Goal: Task Accomplishment & Management: Use online tool/utility

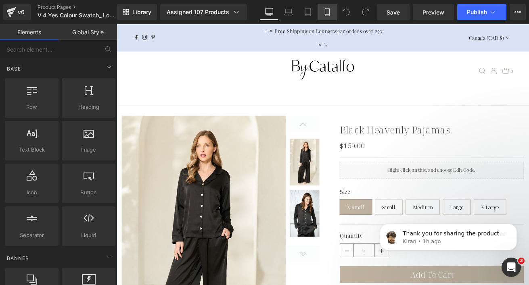
click at [330, 12] on icon at bounding box center [327, 12] width 8 height 8
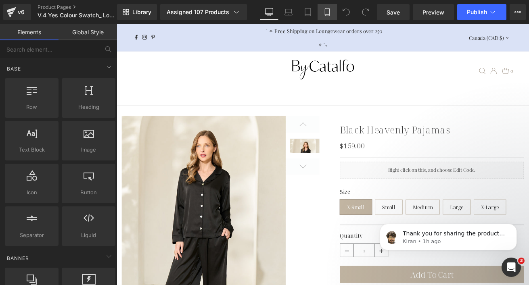
scroll to position [51, 0]
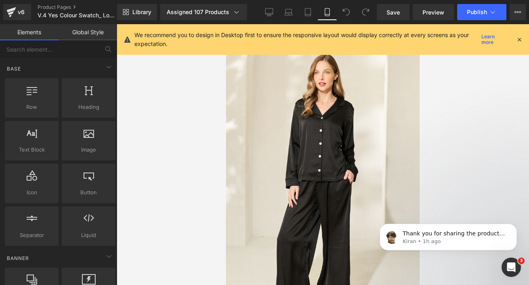
click at [517, 38] on icon at bounding box center [518, 39] width 7 height 7
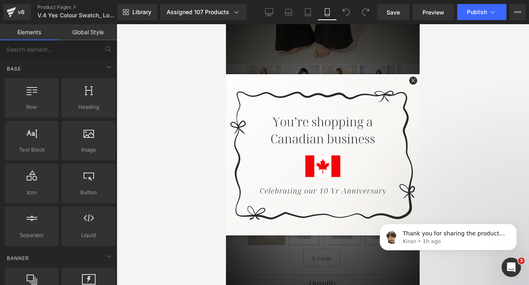
scroll to position [325, 0]
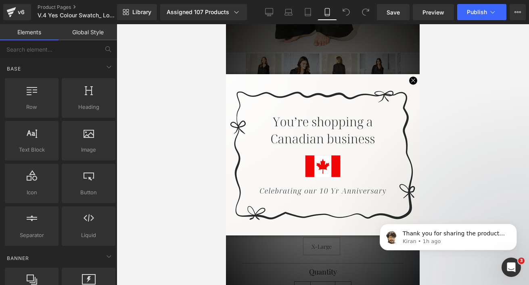
click at [407, 79] on span at bounding box center [412, 81] width 14 height 14
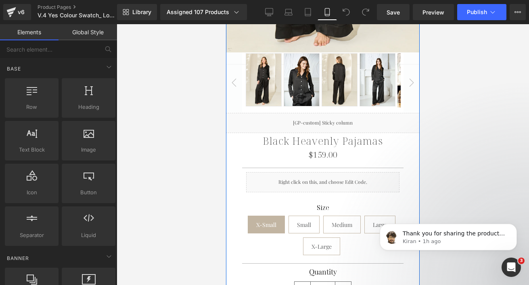
scroll to position [256, 0]
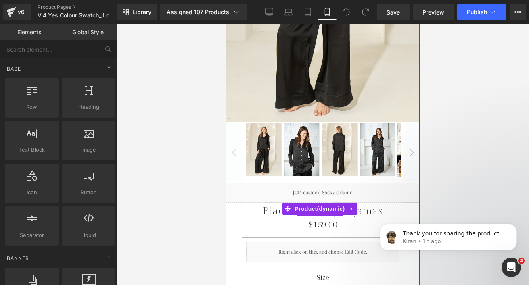
click at [263, 204] on link "Black Heavenly Pajamas" at bounding box center [323, 210] width 120 height 12
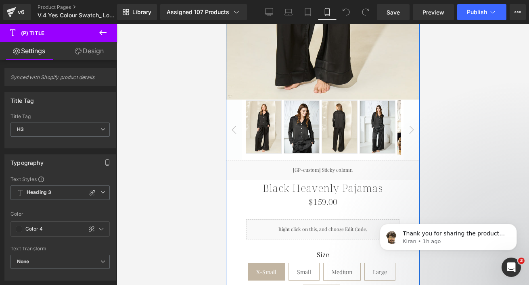
scroll to position [280, 0]
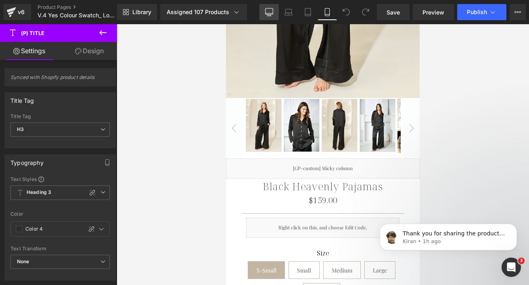
click at [270, 8] on icon at bounding box center [269, 12] width 8 height 8
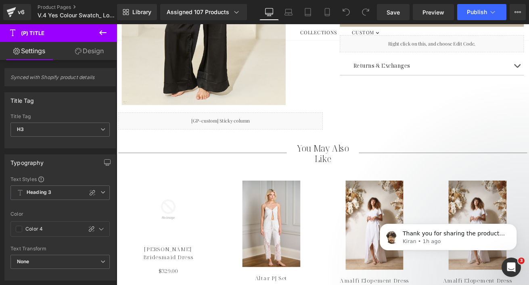
scroll to position [0, 0]
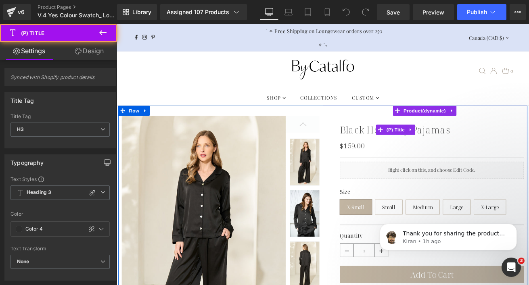
click at [389, 154] on link "Black Heavenly Pajamas" at bounding box center [446, 150] width 130 height 14
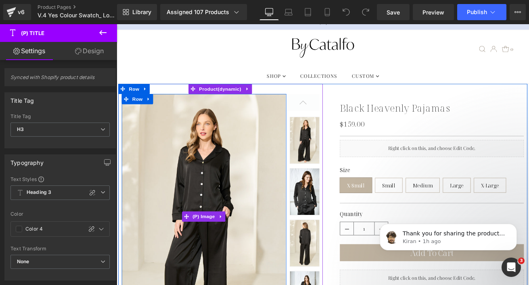
scroll to position [28, 0]
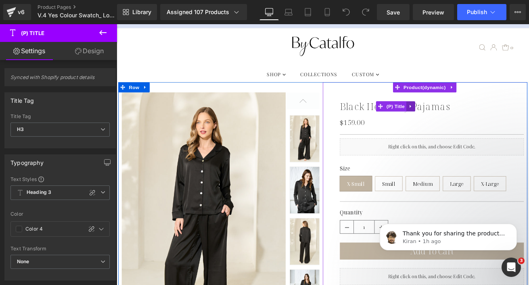
click at [462, 123] on icon at bounding box center [465, 122] width 6 height 6
click at [457, 122] on icon at bounding box center [460, 122] width 6 height 6
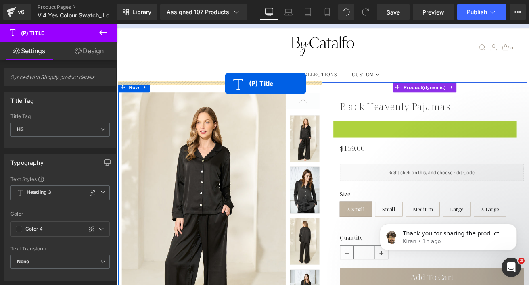
drag, startPoint x: 425, startPoint y: 142, endPoint x: 245, endPoint y: 94, distance: 186.5
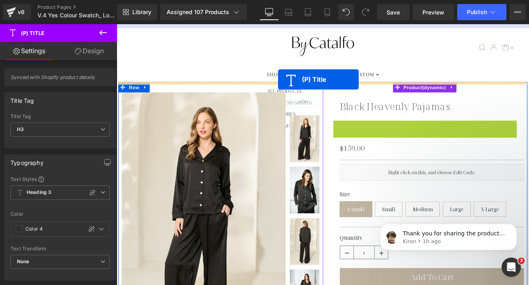
drag, startPoint x: 426, startPoint y: 148, endPoint x: 307, endPoint y: 90, distance: 132.2
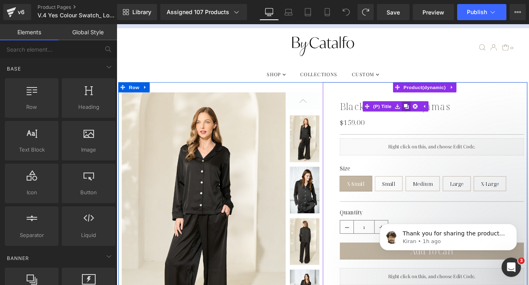
click at [458, 123] on icon at bounding box center [460, 122] width 6 height 6
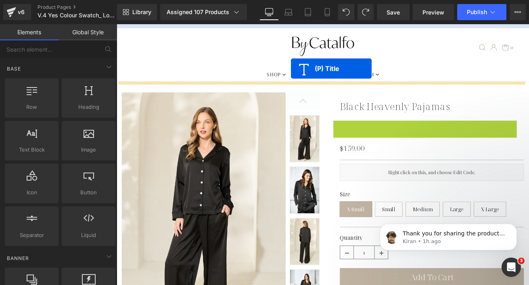
drag, startPoint x: 425, startPoint y: 144, endPoint x: 323, endPoint y: 77, distance: 122.9
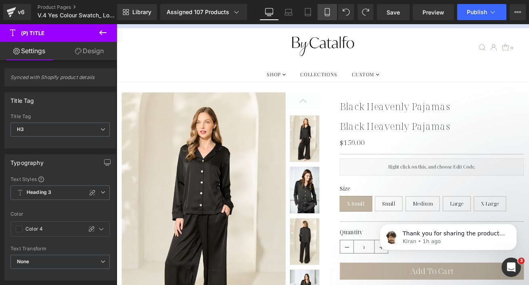
click at [327, 13] on icon at bounding box center [327, 12] width 8 height 8
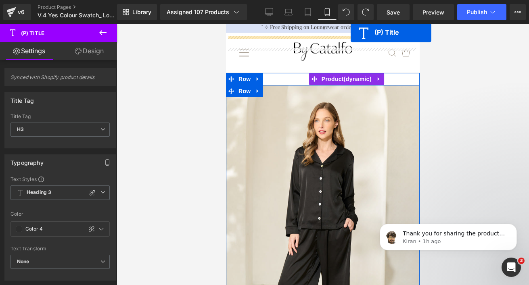
scroll to position [0, 0]
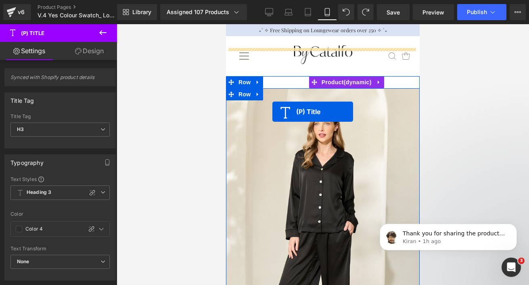
drag, startPoint x: 304, startPoint y: 167, endPoint x: 279, endPoint y: 109, distance: 62.5
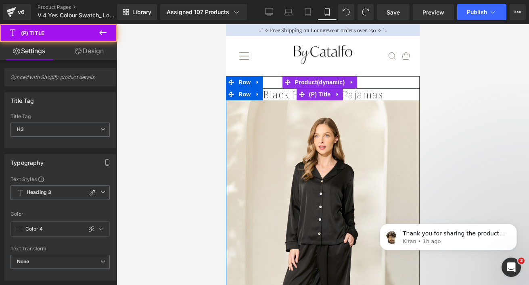
click at [372, 95] on link "Black Heavenly Pajamas" at bounding box center [323, 94] width 120 height 12
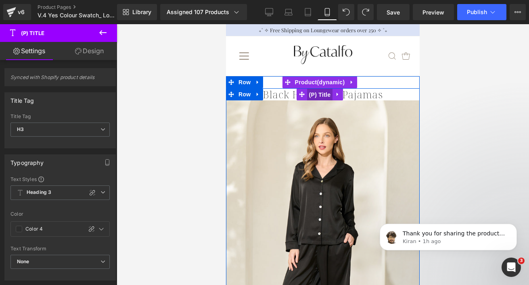
click at [321, 94] on span "(P) Title" at bounding box center [320, 95] width 26 height 12
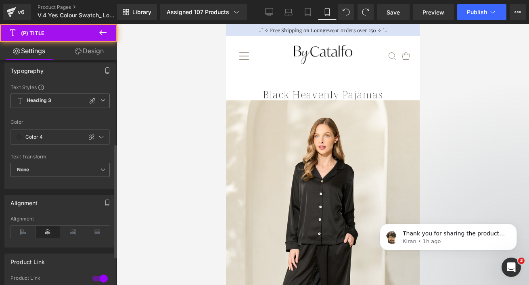
scroll to position [165, 0]
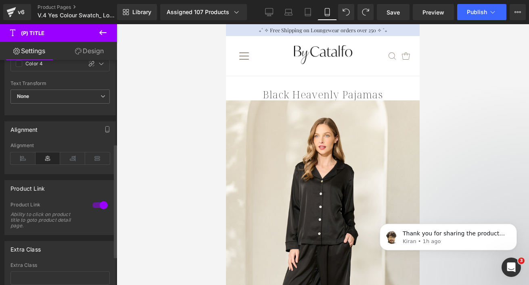
click at [44, 161] on icon at bounding box center [47, 158] width 25 height 12
click at [91, 54] on link "Design" at bounding box center [89, 51] width 58 height 18
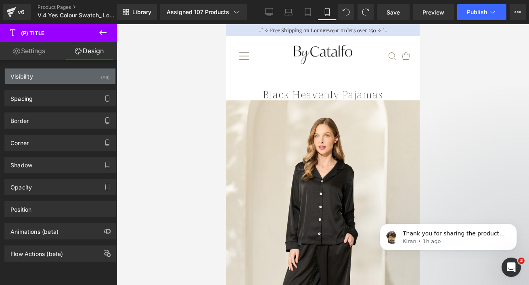
click at [69, 77] on div "Visibility (All)" at bounding box center [60, 76] width 110 height 15
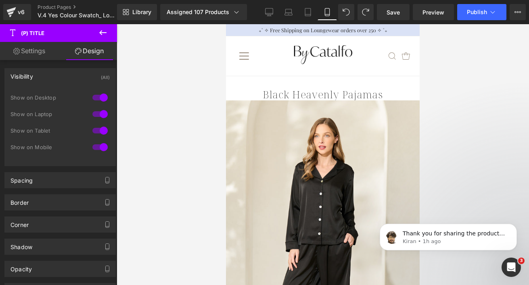
click at [99, 131] on div at bounding box center [99, 130] width 19 height 13
click at [99, 115] on div at bounding box center [99, 114] width 19 height 13
click at [99, 100] on div at bounding box center [99, 97] width 19 height 13
click at [35, 77] on div "Visibility (Mobile)" at bounding box center [60, 76] width 110 height 15
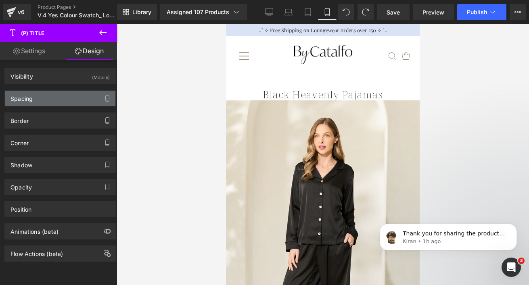
click at [31, 98] on div "Spacing" at bounding box center [21, 96] width 22 height 11
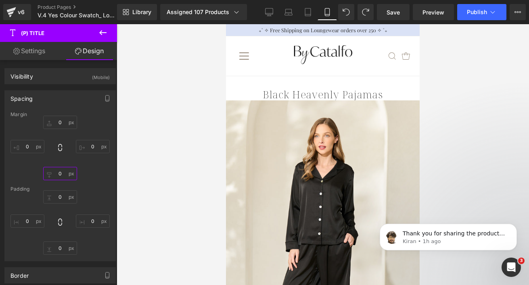
click at [55, 176] on input "0" at bounding box center [60, 173] width 34 height 13
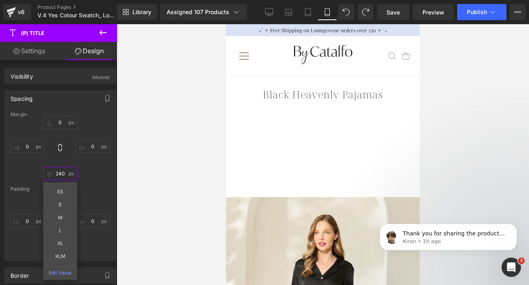
type input "24"
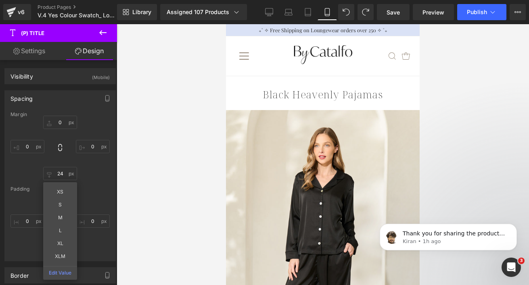
click at [175, 160] on div at bounding box center [323, 154] width 412 height 261
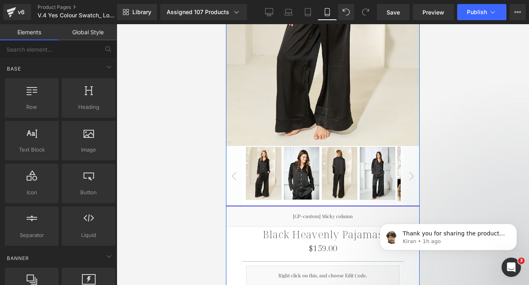
scroll to position [230, 0]
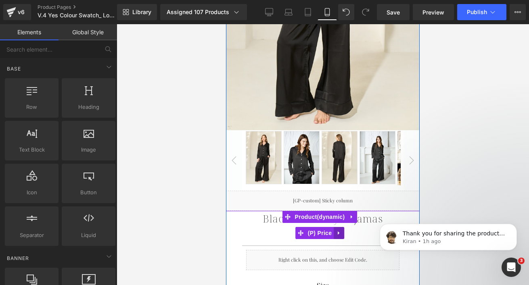
click at [338, 231] on icon at bounding box center [339, 233] width 2 height 4
click at [334, 230] on icon at bounding box center [334, 233] width 6 height 6
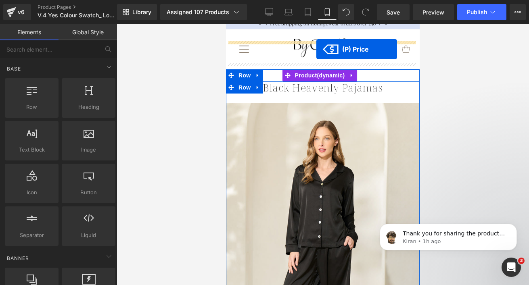
scroll to position [0, 0]
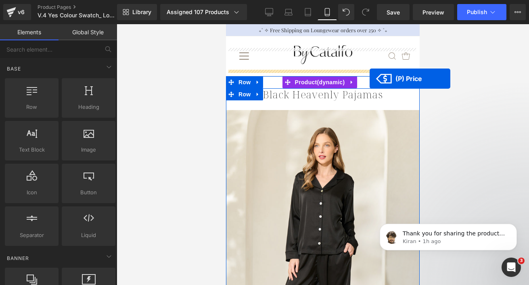
drag, startPoint x: 300, startPoint y: 168, endPoint x: 354, endPoint y: 88, distance: 95.9
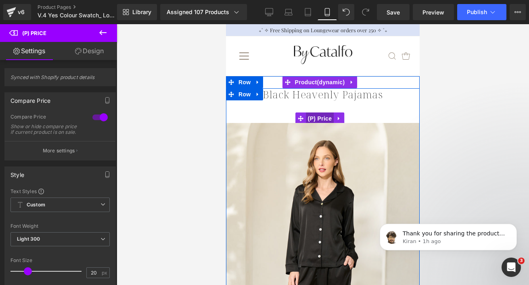
click at [319, 119] on span "(P) Price" at bounding box center [320, 119] width 28 height 12
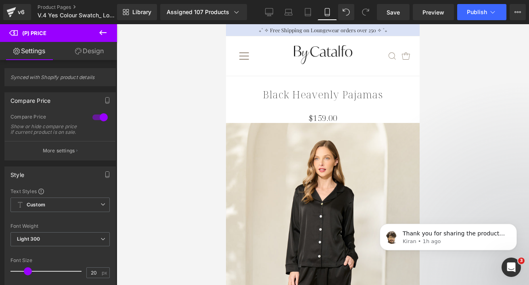
click at [94, 53] on link "Design" at bounding box center [89, 51] width 58 height 18
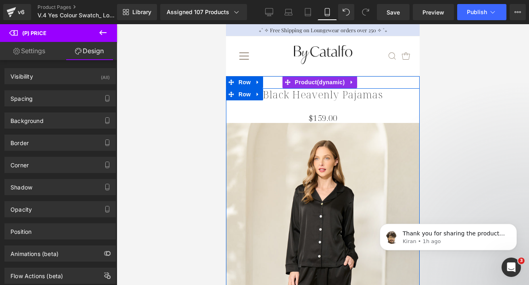
click at [278, 95] on link "Black Heavenly Pajamas" at bounding box center [323, 94] width 120 height 12
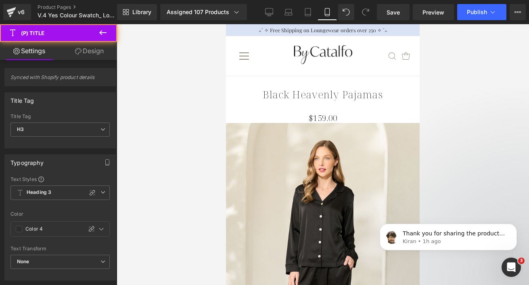
click at [85, 54] on link "Design" at bounding box center [89, 51] width 58 height 18
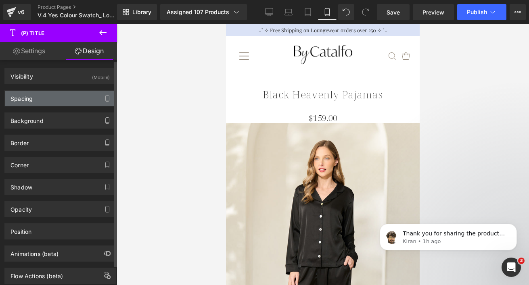
click at [58, 95] on div "Spacing" at bounding box center [60, 98] width 110 height 15
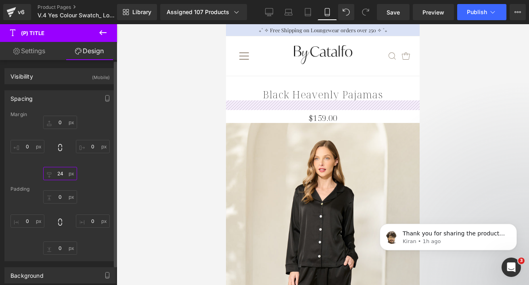
click at [59, 173] on input "24" at bounding box center [60, 173] width 34 height 13
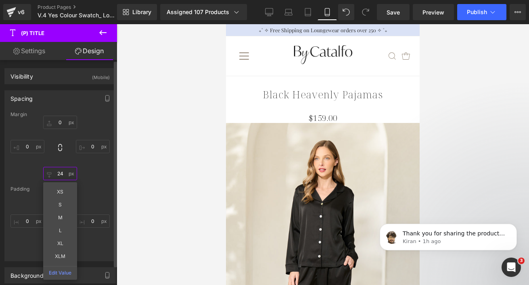
type input "4"
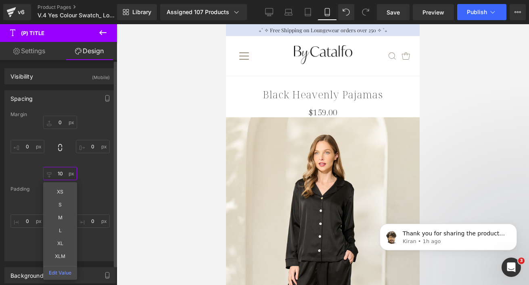
type input "10"
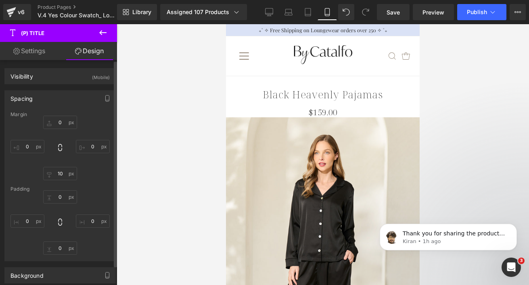
click at [96, 178] on div "0px 0 0px 0 10 10 0px 0" at bounding box center [59, 148] width 99 height 65
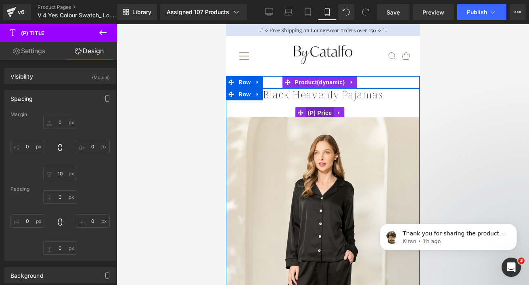
click at [321, 112] on span "(P) Price" at bounding box center [320, 113] width 28 height 12
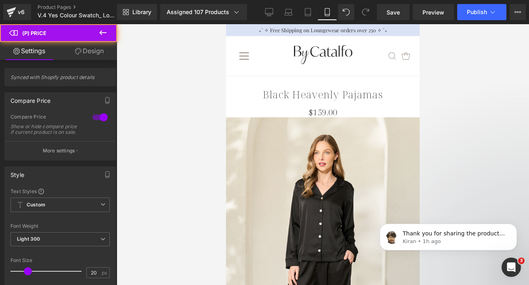
click at [98, 53] on link "Design" at bounding box center [89, 51] width 58 height 18
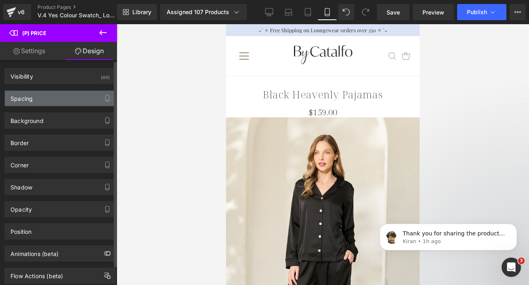
click at [44, 97] on div "Spacing" at bounding box center [60, 98] width 110 height 15
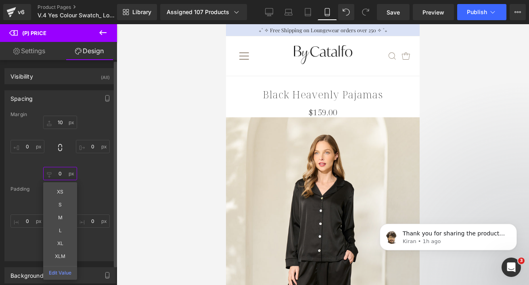
click at [55, 173] on input "0" at bounding box center [60, 173] width 34 height 13
type input "20"
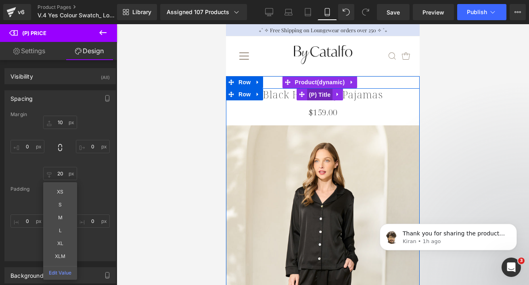
click at [327, 91] on span "(P) Title" at bounding box center [320, 95] width 26 height 12
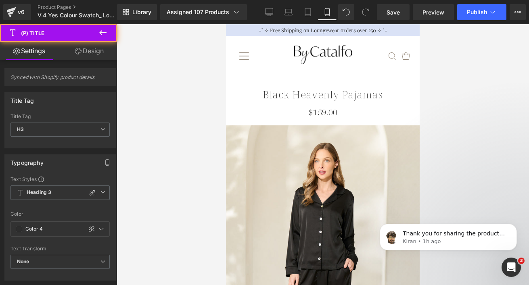
click at [104, 50] on link "Design" at bounding box center [89, 51] width 58 height 18
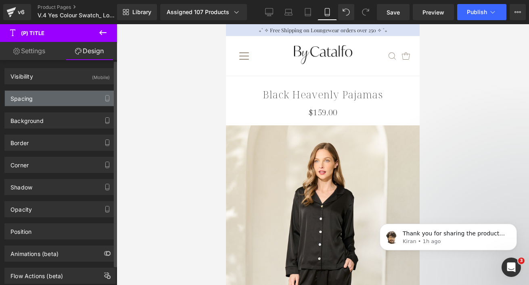
click at [66, 101] on div "Spacing" at bounding box center [60, 98] width 110 height 15
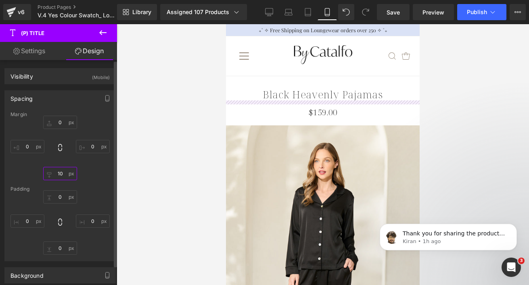
click at [61, 171] on input "10" at bounding box center [60, 173] width 34 height 13
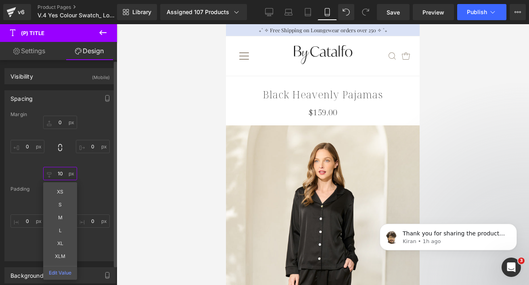
click at [61, 171] on input "10" at bounding box center [60, 173] width 34 height 13
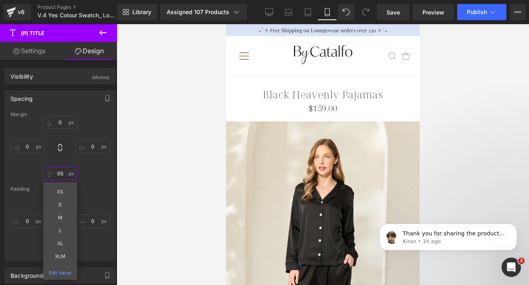
type input "5"
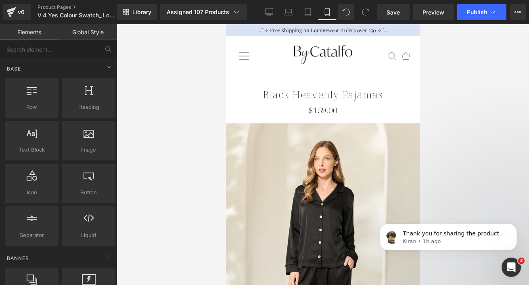
click at [184, 123] on div at bounding box center [323, 154] width 412 height 261
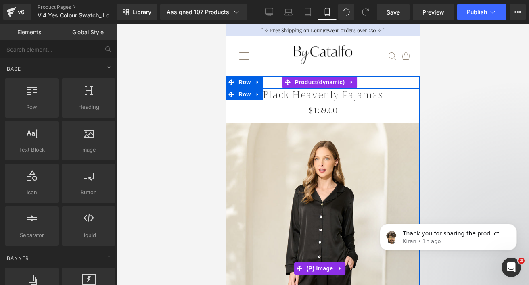
click at [317, 141] on img at bounding box center [323, 268] width 194 height 290
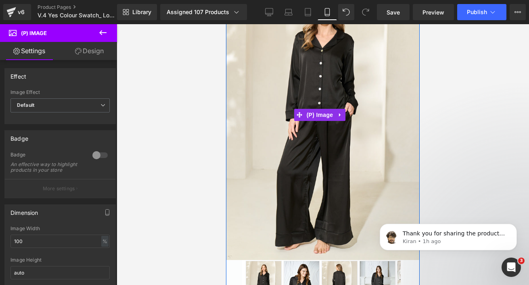
scroll to position [127, 0]
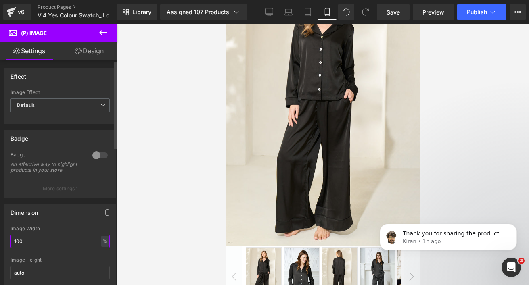
click at [30, 248] on input "100" at bounding box center [59, 241] width 99 height 13
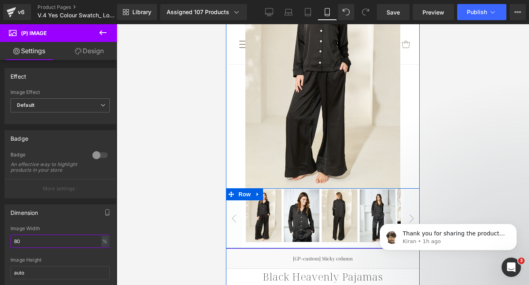
scroll to position [0, 0]
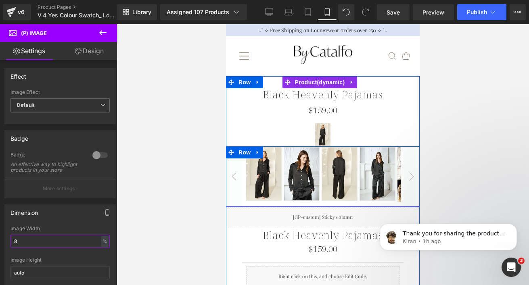
type input "100"
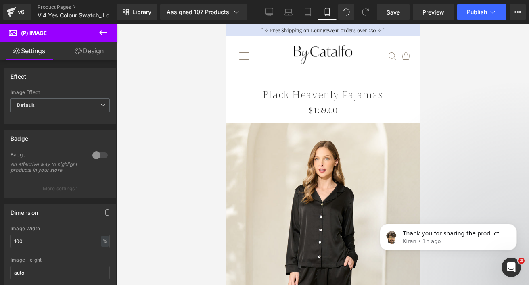
click at [193, 148] on div at bounding box center [323, 154] width 412 height 261
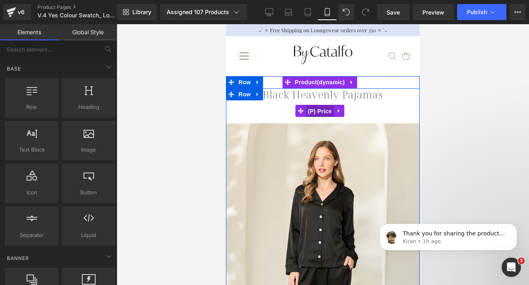
click at [322, 107] on span "(P) Price" at bounding box center [320, 111] width 28 height 12
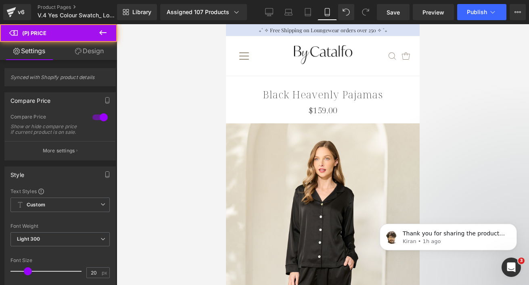
click at [84, 52] on link "Design" at bounding box center [89, 51] width 58 height 18
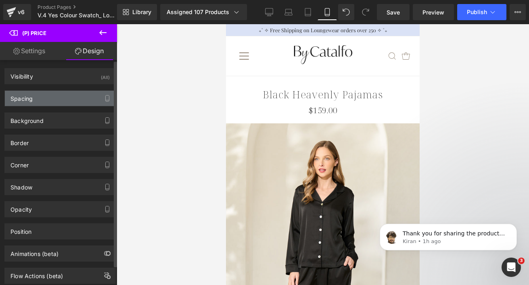
click at [64, 102] on div "Spacing" at bounding box center [60, 98] width 110 height 15
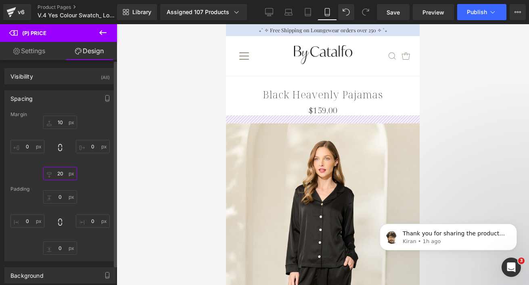
click at [60, 175] on input "20" at bounding box center [60, 173] width 34 height 13
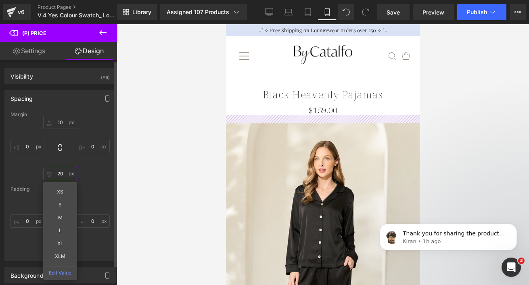
click at [60, 175] on input "20" at bounding box center [60, 173] width 34 height 13
type input "10"
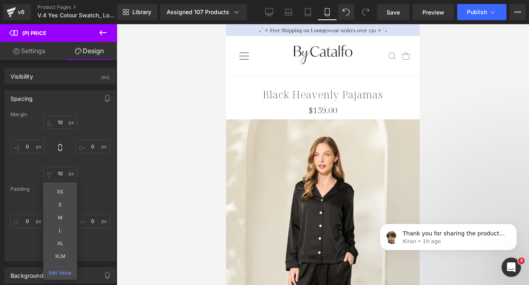
click at [487, 110] on div at bounding box center [323, 154] width 412 height 261
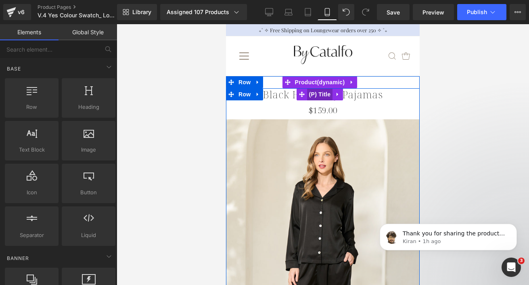
click at [307, 95] on span "(P) Title" at bounding box center [320, 94] width 26 height 12
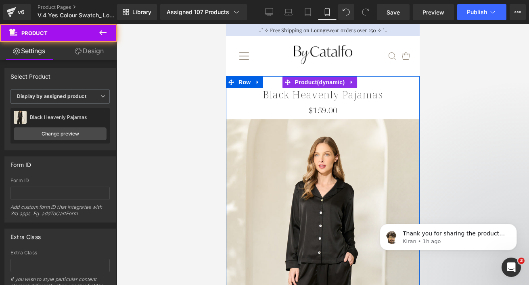
click at [365, 81] on div "Black Heavenly Pajamas (P) Title $159.00 $0 (P) Price Sale Off (P) Image ‹" at bounding box center [323, 273] width 194 height 394
click at [343, 95] on link "Black Heavenly Pajamas" at bounding box center [323, 94] width 120 height 12
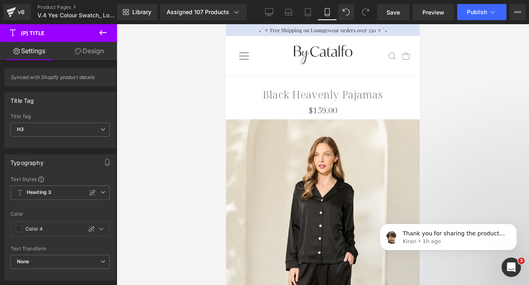
click at [102, 51] on link "Design" at bounding box center [89, 51] width 58 height 18
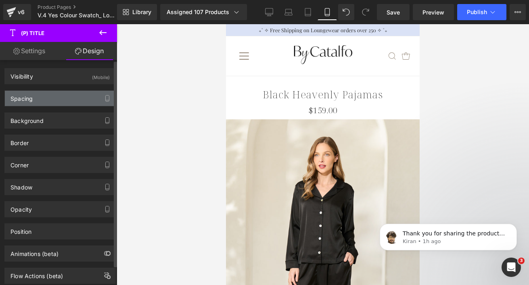
click at [61, 101] on div "Spacing" at bounding box center [60, 98] width 110 height 15
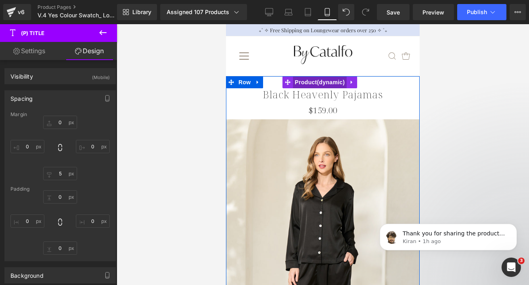
click at [306, 86] on span "Product" at bounding box center [320, 82] width 54 height 12
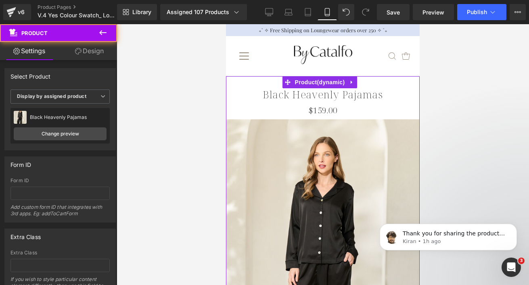
click at [80, 54] on link "Design" at bounding box center [89, 51] width 58 height 18
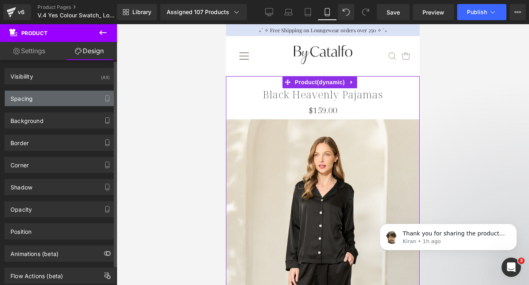
click at [47, 101] on div "Spacing" at bounding box center [60, 98] width 110 height 15
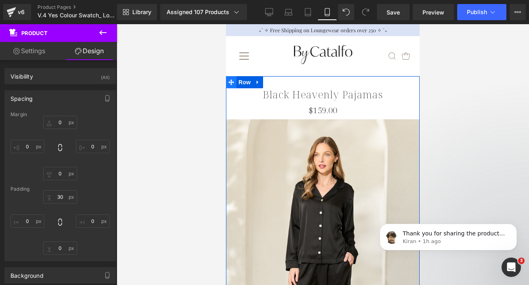
click at [235, 83] on span at bounding box center [231, 82] width 10 height 12
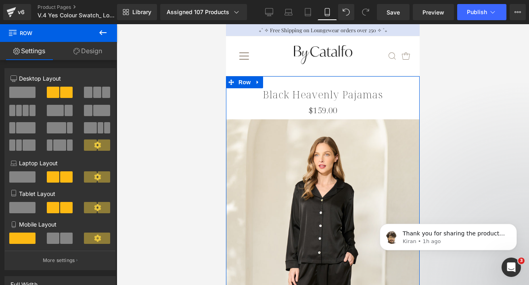
click at [73, 56] on link "Design" at bounding box center [87, 51] width 58 height 18
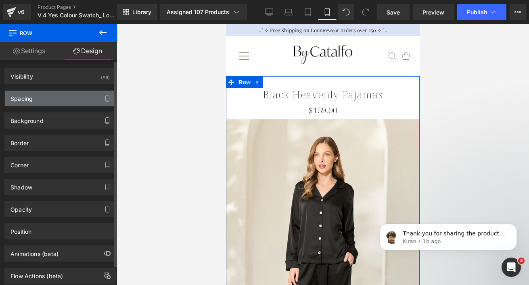
click at [47, 98] on div "Spacing" at bounding box center [60, 98] width 110 height 15
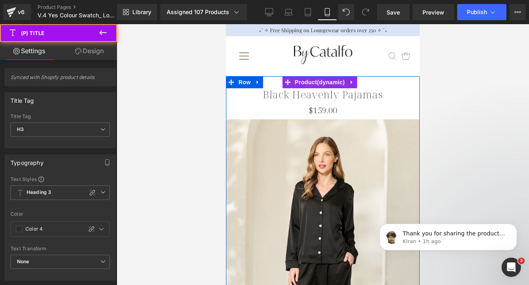
click at [275, 88] on link "Black Heavenly Pajamas" at bounding box center [323, 94] width 120 height 12
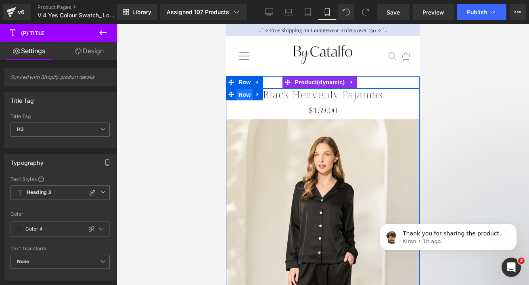
click at [239, 96] on span "Row" at bounding box center [244, 95] width 16 height 12
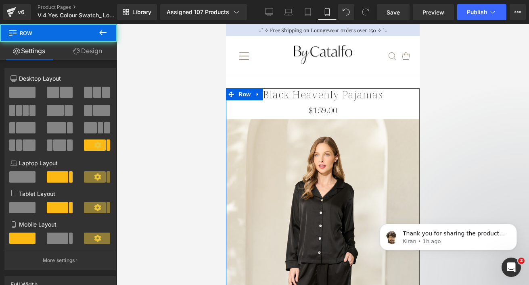
click at [99, 46] on link "Design" at bounding box center [87, 51] width 58 height 18
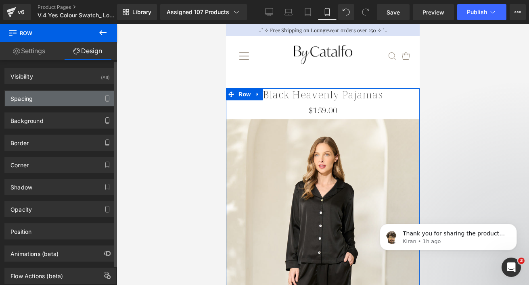
click at [67, 98] on div "Spacing" at bounding box center [60, 98] width 110 height 15
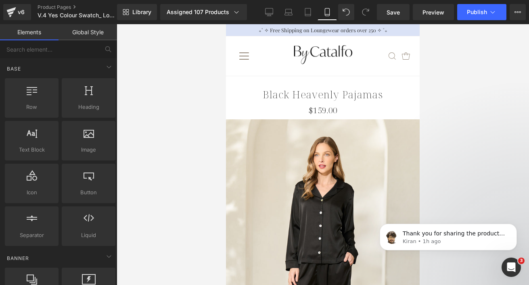
click at [192, 120] on div at bounding box center [323, 154] width 412 height 261
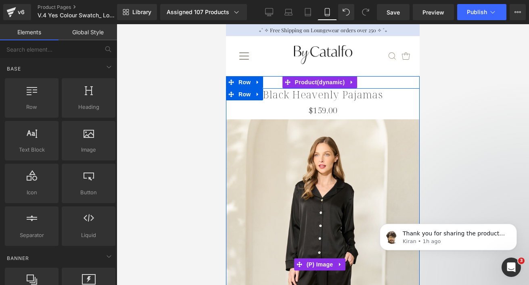
click at [324, 111] on div "$159.00 $0 (P) Price" at bounding box center [323, 110] width 194 height 9
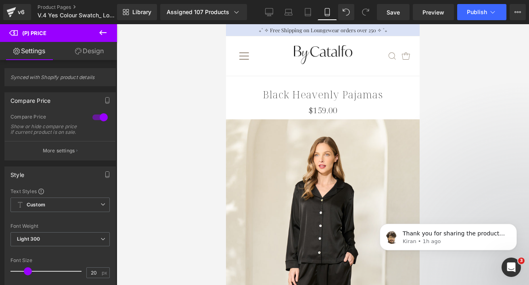
click at [96, 50] on link "Design" at bounding box center [89, 51] width 58 height 18
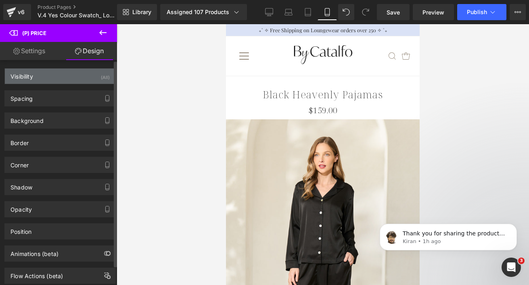
click at [81, 77] on div "Visibility (All)" at bounding box center [60, 76] width 110 height 15
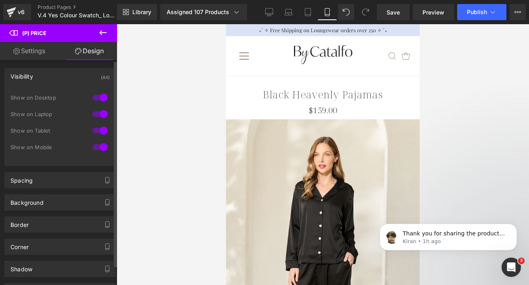
click at [100, 96] on div at bounding box center [99, 97] width 19 height 13
click at [100, 110] on div at bounding box center [99, 114] width 19 height 13
click at [99, 130] on div at bounding box center [99, 130] width 19 height 13
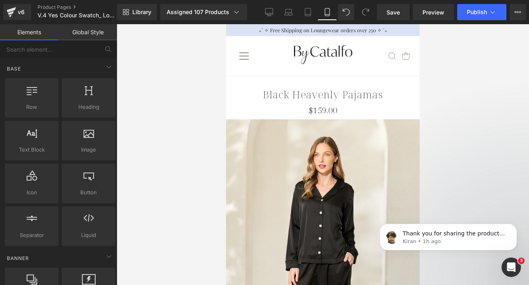
click at [177, 133] on div at bounding box center [323, 154] width 412 height 261
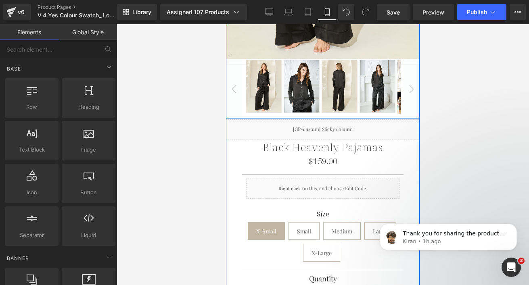
scroll to position [325, 0]
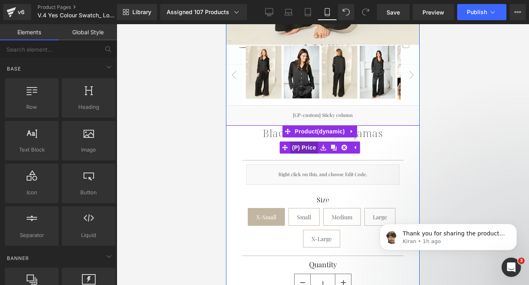
click at [314, 142] on span "(P) Price" at bounding box center [304, 148] width 28 height 12
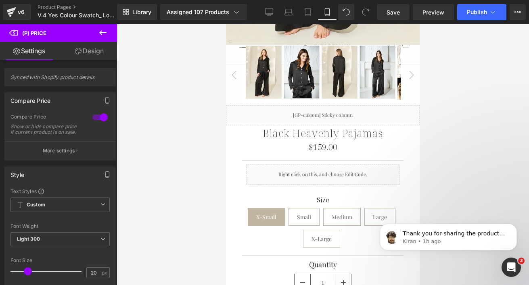
click at [94, 48] on link "Design" at bounding box center [89, 51] width 58 height 18
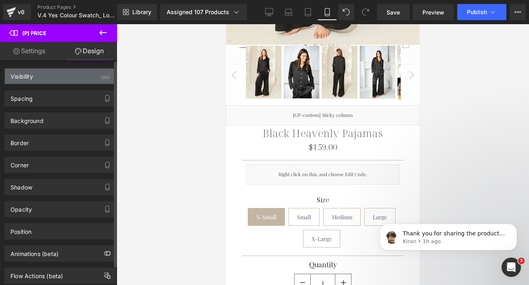
click at [71, 70] on div "Visibility (All)" at bounding box center [60, 76] width 110 height 15
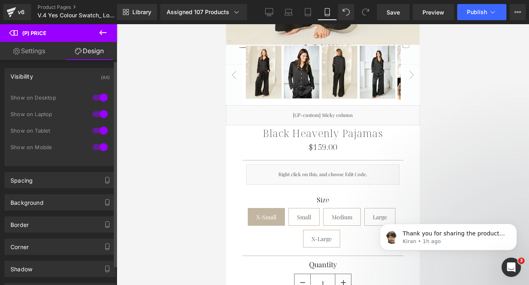
click at [98, 150] on div at bounding box center [99, 147] width 19 height 13
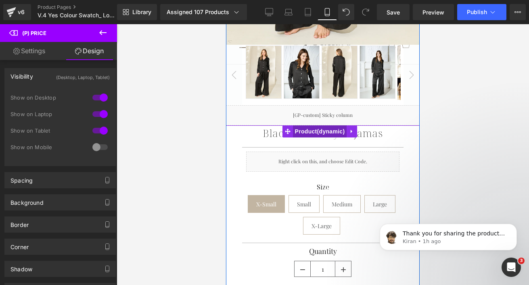
click at [305, 126] on span "Product" at bounding box center [320, 131] width 54 height 12
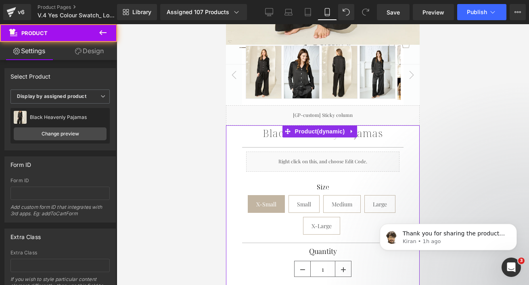
click at [103, 50] on link "Design" at bounding box center [89, 51] width 58 height 18
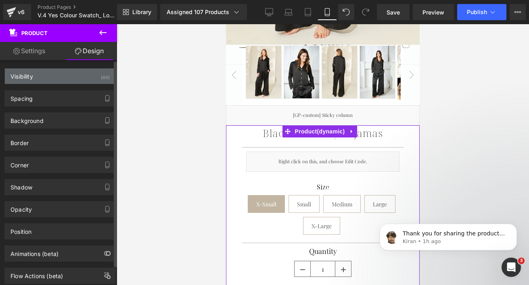
click at [72, 77] on div "Visibility (All)" at bounding box center [60, 76] width 110 height 15
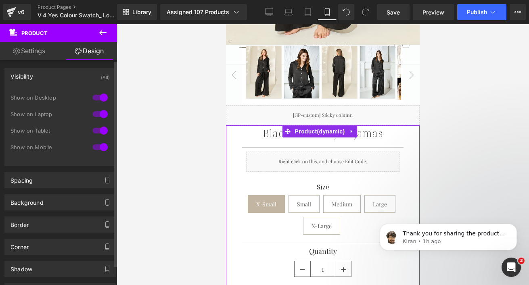
click at [97, 147] on div at bounding box center [99, 147] width 19 height 13
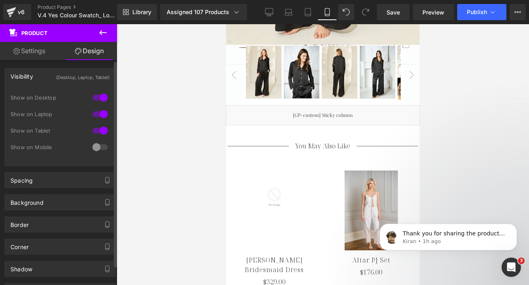
click at [94, 148] on div at bounding box center [99, 147] width 19 height 13
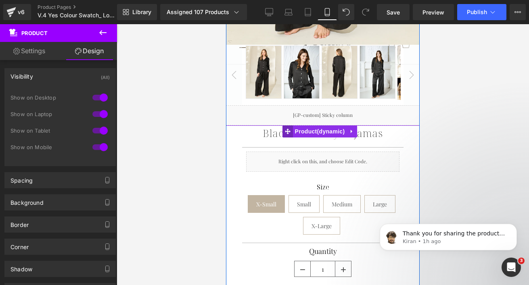
click at [291, 125] on span at bounding box center [287, 131] width 10 height 12
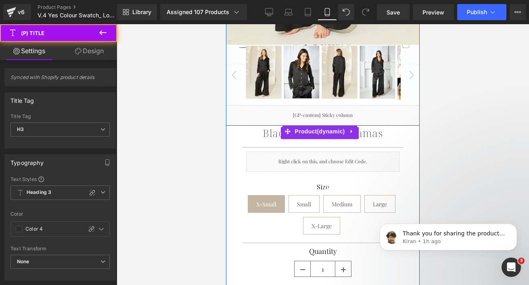
click at [363, 129] on link "Black Heavenly Pajamas" at bounding box center [323, 133] width 120 height 12
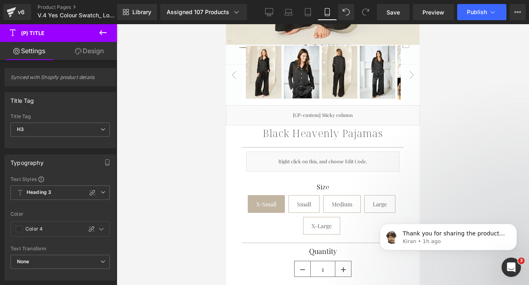
click at [101, 50] on link "Design" at bounding box center [89, 51] width 58 height 18
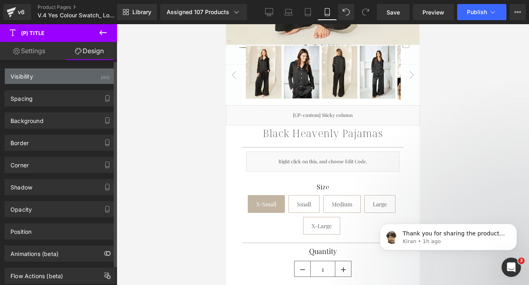
click at [77, 72] on div "Visibility (All)" at bounding box center [60, 76] width 110 height 15
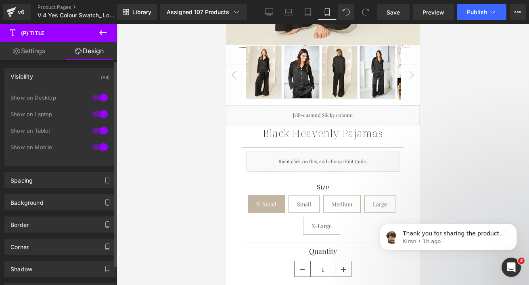
click at [101, 148] on div at bounding box center [99, 147] width 19 height 13
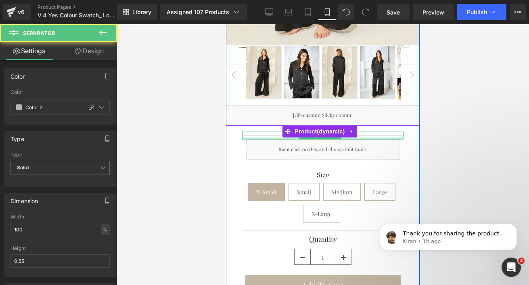
click at [267, 138] on div at bounding box center [322, 139] width 161 height 2
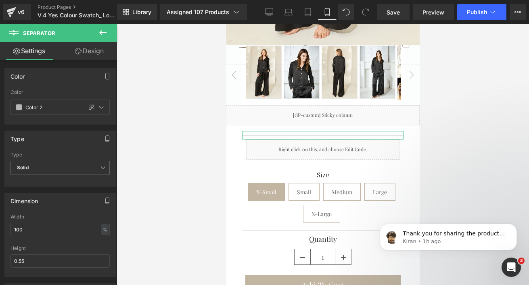
drag, startPoint x: 92, startPoint y: 53, endPoint x: 79, endPoint y: 66, distance: 18.5
click at [92, 53] on link "Design" at bounding box center [89, 51] width 58 height 18
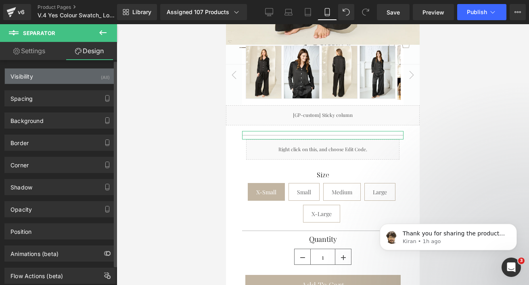
click at [62, 82] on div "Visibility (All)" at bounding box center [60, 76] width 110 height 15
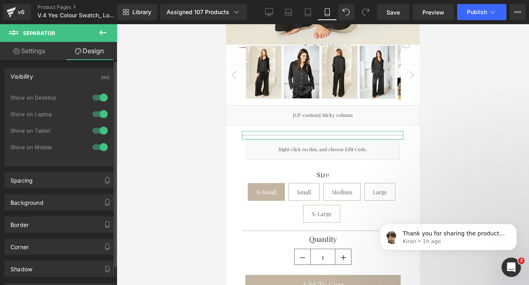
click at [93, 150] on div at bounding box center [99, 147] width 19 height 13
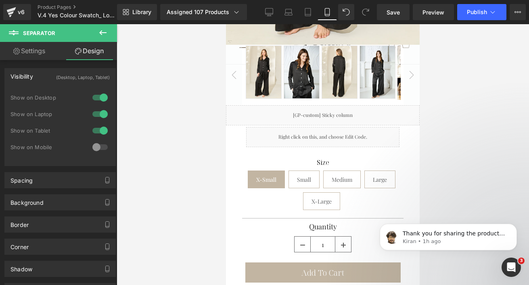
click at [142, 141] on div at bounding box center [323, 154] width 412 height 261
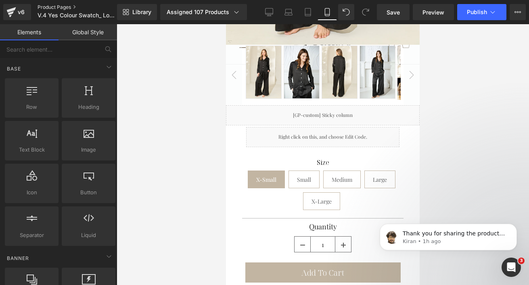
click at [52, 8] on link "Product Pages" at bounding box center [84, 7] width 93 height 6
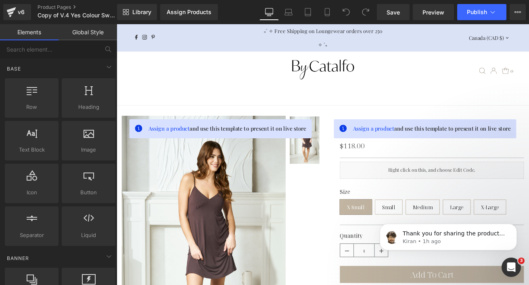
click at [456, 67] on div "Primary Navigation" at bounding box center [360, 79] width 213 height 29
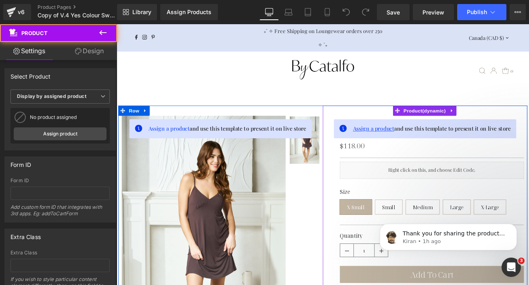
click at [408, 146] on span "Assign a product" at bounding box center [420, 148] width 49 height 8
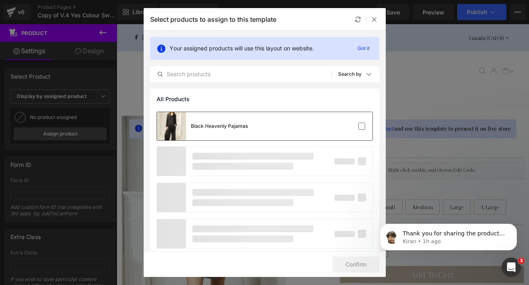
scroll to position [664, 0]
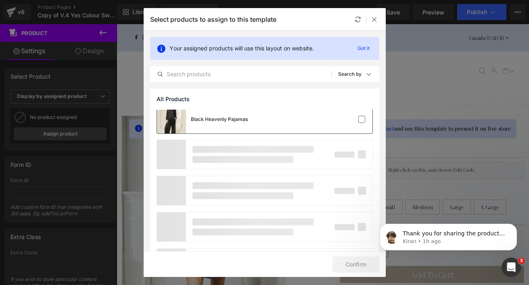
click at [229, 113] on div "Black Heavenly Pajamas" at bounding box center [202, 119] width 91 height 28
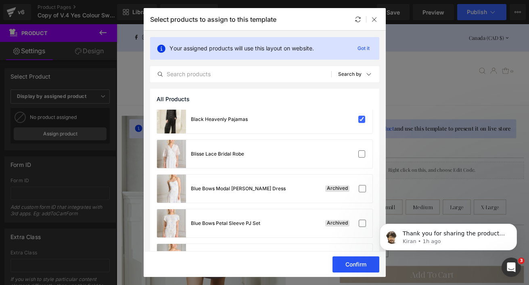
click at [365, 266] on button "Confirm" at bounding box center [355, 264] width 47 height 16
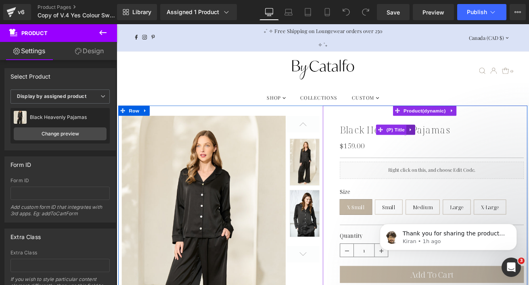
click at [462, 147] on icon at bounding box center [465, 149] width 6 height 6
click at [457, 148] on icon at bounding box center [460, 149] width 6 height 6
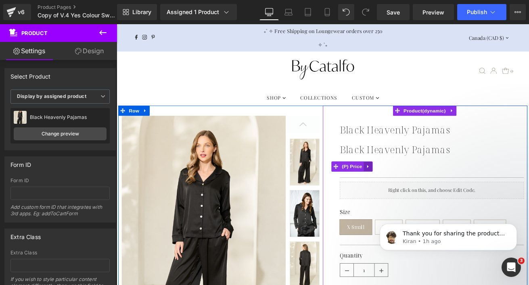
click at [411, 193] on icon at bounding box center [414, 193] width 6 height 6
click at [406, 194] on icon at bounding box center [409, 193] width 6 height 6
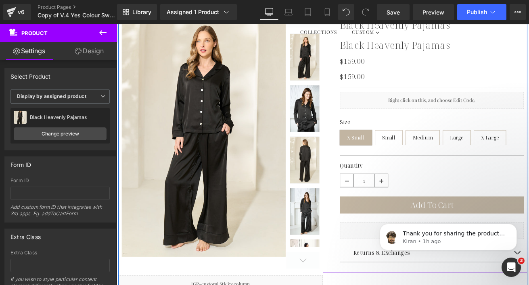
scroll to position [10, 0]
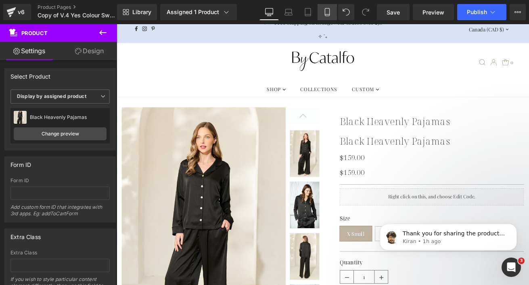
click at [327, 13] on icon at bounding box center [327, 12] width 8 height 8
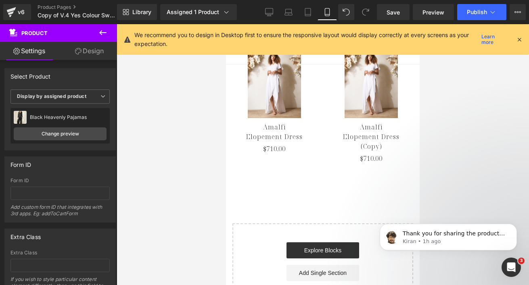
scroll to position [610, 0]
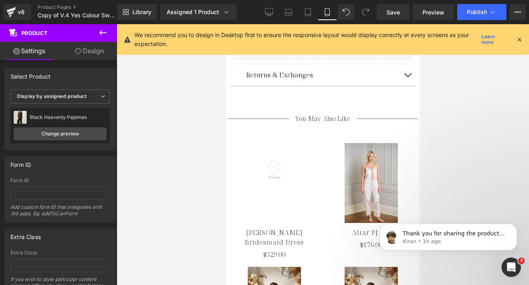
click at [517, 38] on icon at bounding box center [518, 39] width 7 height 7
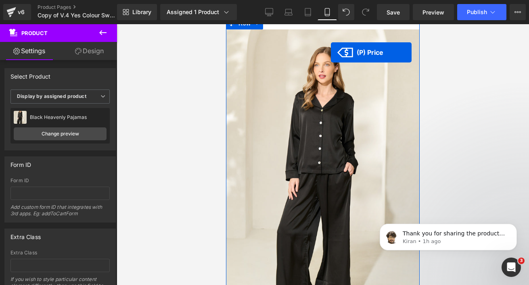
scroll to position [0, 0]
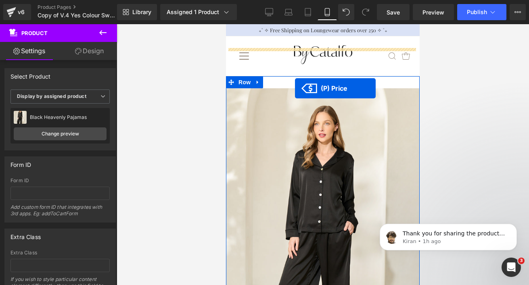
drag, startPoint x: 299, startPoint y: 216, endPoint x: 292, endPoint y: 86, distance: 129.6
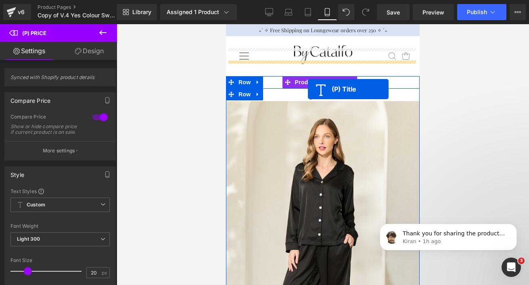
drag, startPoint x: 300, startPoint y: 129, endPoint x: 308, endPoint y: 89, distance: 41.5
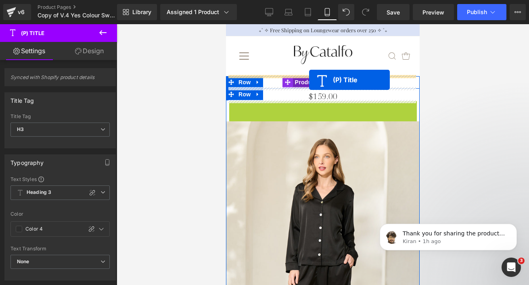
drag, startPoint x: 302, startPoint y: 106, endPoint x: 309, endPoint y: 80, distance: 26.8
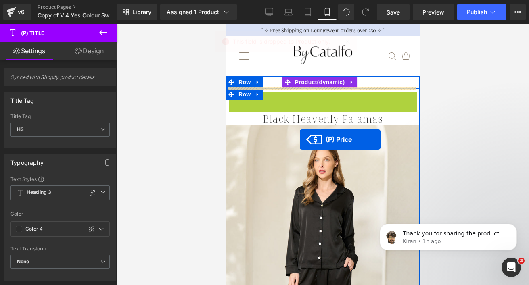
drag, startPoint x: 304, startPoint y: 94, endPoint x: 299, endPoint y: 140, distance: 45.5
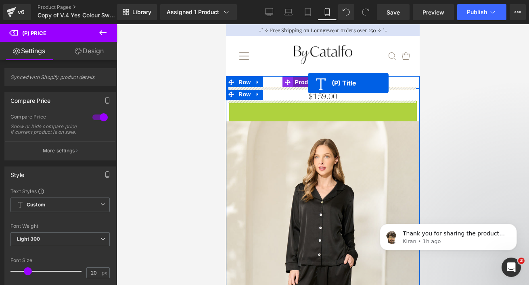
drag, startPoint x: 298, startPoint y: 109, endPoint x: 307, endPoint y: 81, distance: 29.2
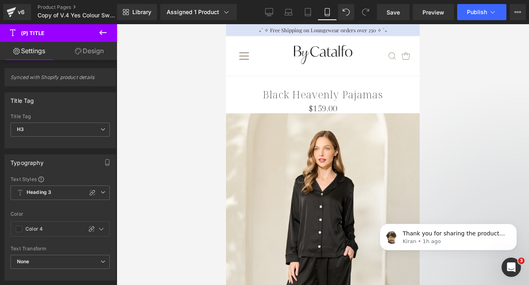
click at [471, 100] on div at bounding box center [323, 154] width 412 height 261
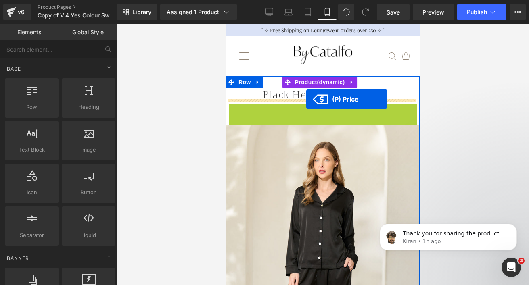
drag, startPoint x: 300, startPoint y: 108, endPoint x: 306, endPoint y: 99, distance: 10.2
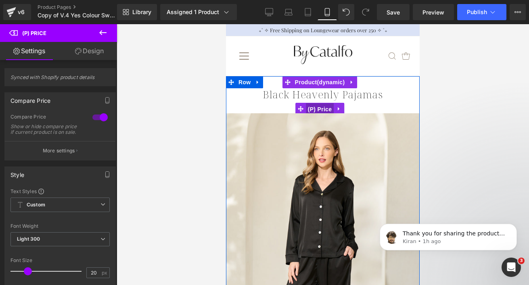
click at [315, 105] on span "(P) Price" at bounding box center [320, 109] width 28 height 12
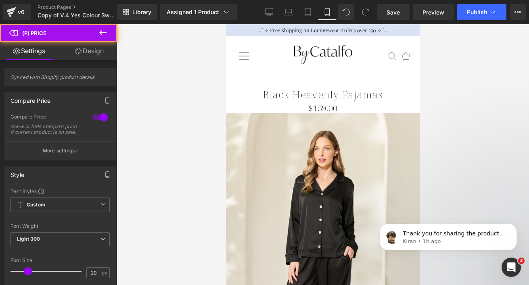
click at [85, 56] on link "Design" at bounding box center [89, 51] width 58 height 18
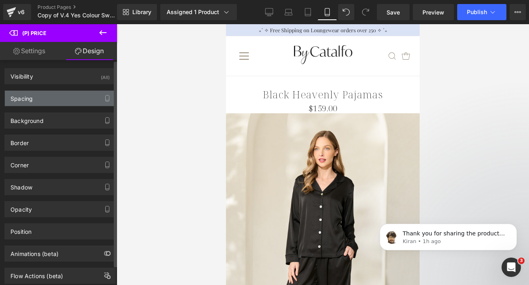
click at [52, 101] on div "Spacing" at bounding box center [60, 98] width 110 height 15
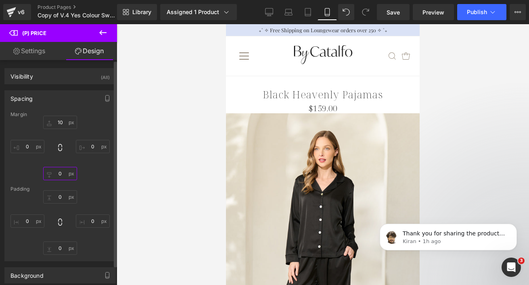
click at [57, 175] on input "0" at bounding box center [60, 173] width 34 height 13
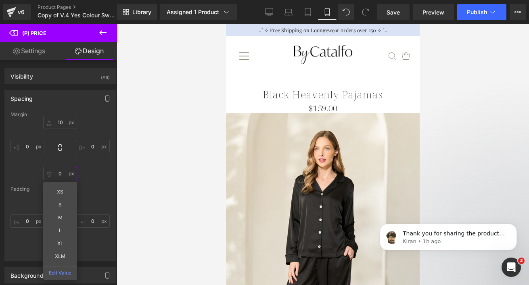
type input "5"
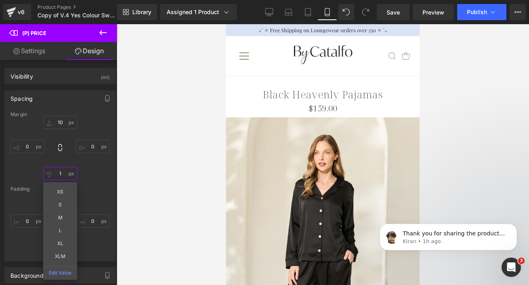
type input "15"
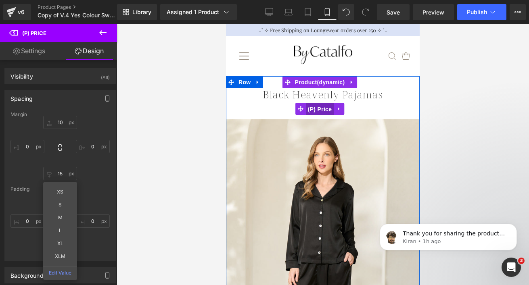
click at [313, 110] on span "(P) Price" at bounding box center [320, 109] width 28 height 12
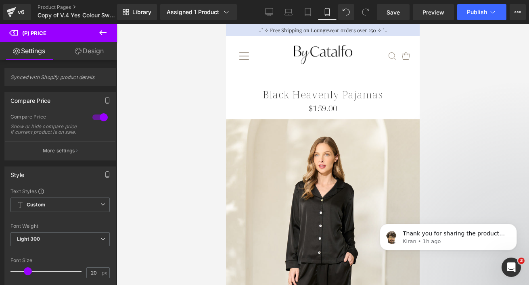
click at [95, 56] on link "Design" at bounding box center [89, 51] width 58 height 18
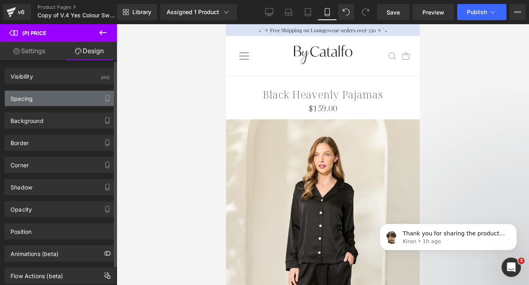
click at [45, 98] on div "Spacing" at bounding box center [60, 98] width 110 height 15
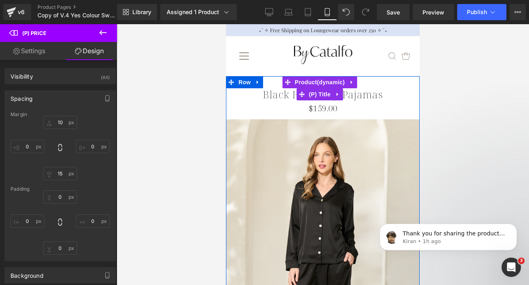
click at [283, 95] on link "Black Heavenly Pajamas" at bounding box center [323, 94] width 120 height 12
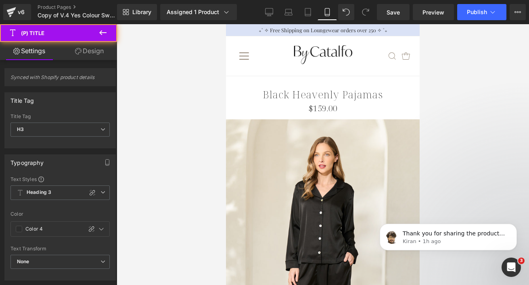
click at [94, 54] on link "Design" at bounding box center [89, 51] width 58 height 18
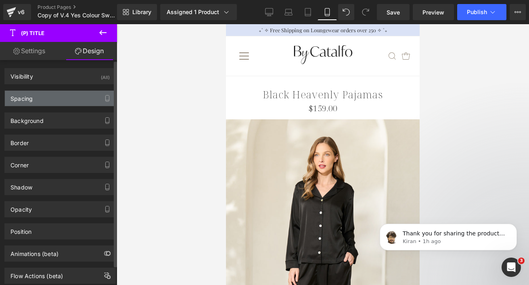
click at [52, 98] on div "Spacing" at bounding box center [60, 98] width 110 height 15
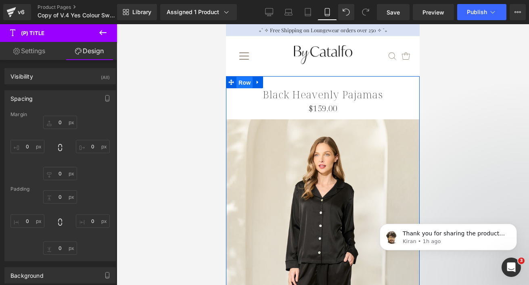
click at [247, 83] on span "Row" at bounding box center [244, 83] width 16 height 12
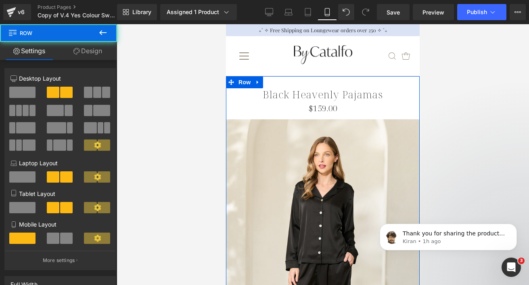
drag, startPoint x: 83, startPoint y: 51, endPoint x: 79, endPoint y: 58, distance: 7.6
click at [83, 51] on link "Design" at bounding box center [87, 51] width 58 height 18
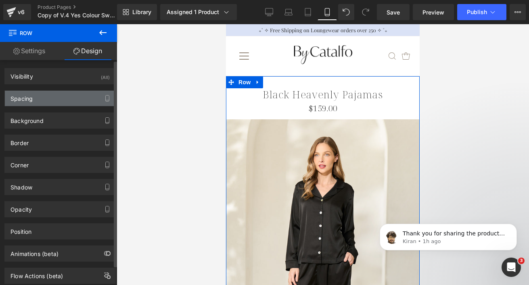
click at [59, 94] on div "Spacing" at bounding box center [60, 98] width 110 height 15
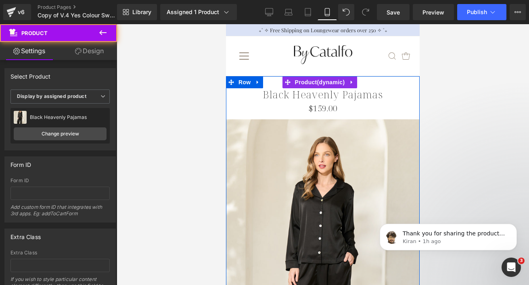
click at [273, 85] on div "Black Heavenly Pajamas (P) Title $159.00 $0 (P) Price Sale Off (P) Image ‹" at bounding box center [323, 273] width 194 height 394
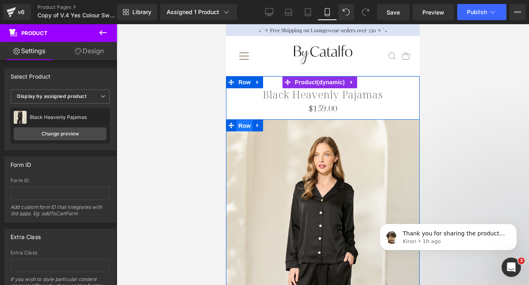
click at [238, 125] on span "Row" at bounding box center [244, 126] width 16 height 12
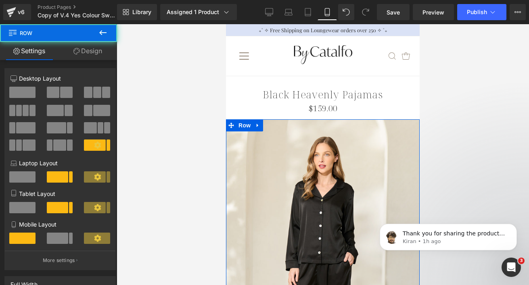
click at [96, 48] on link "Design" at bounding box center [87, 51] width 58 height 18
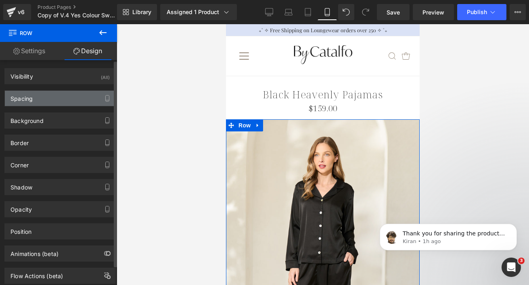
click at [56, 100] on div "Spacing" at bounding box center [60, 98] width 110 height 15
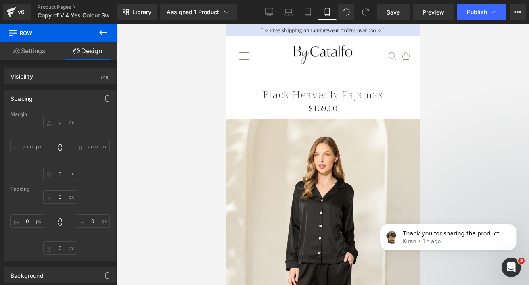
click at [196, 112] on div at bounding box center [323, 154] width 412 height 261
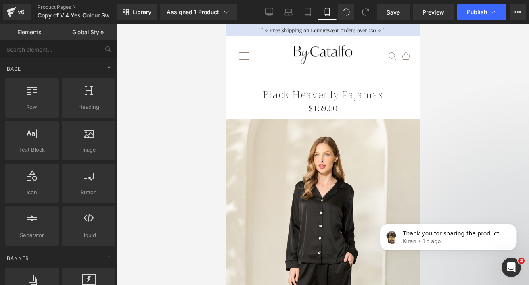
click at [181, 144] on div at bounding box center [323, 154] width 412 height 261
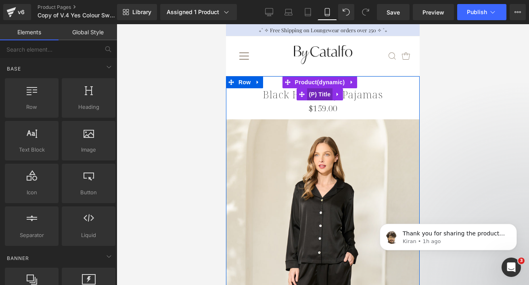
click at [315, 90] on span "(P) Title" at bounding box center [320, 94] width 26 height 12
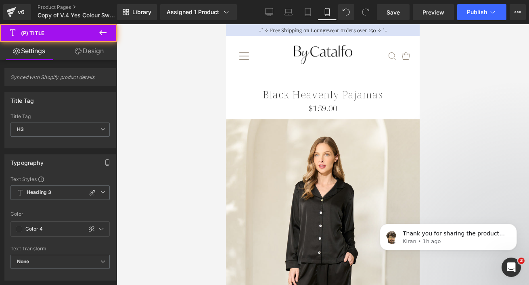
click at [101, 52] on link "Design" at bounding box center [89, 51] width 58 height 18
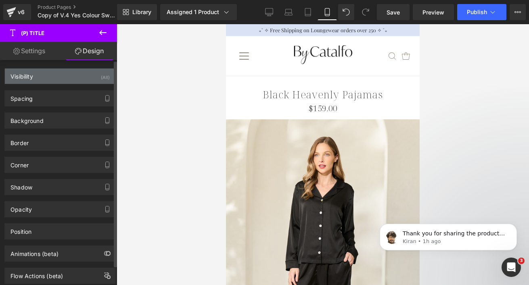
click at [60, 79] on div "Visibility (All)" at bounding box center [60, 76] width 110 height 15
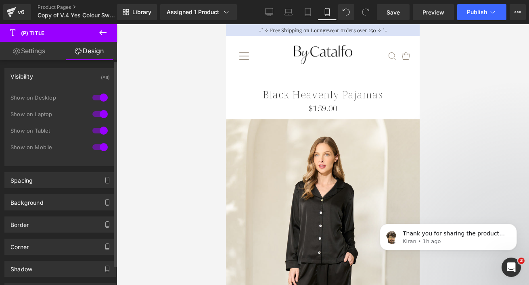
click at [96, 131] on div at bounding box center [99, 130] width 19 height 13
click at [96, 111] on div at bounding box center [99, 114] width 19 height 13
click at [96, 96] on div at bounding box center [99, 97] width 19 height 13
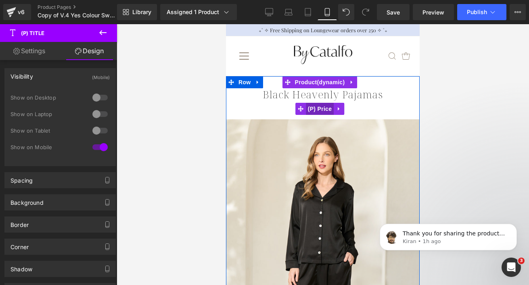
click at [319, 106] on span "(P) Price" at bounding box center [320, 109] width 28 height 12
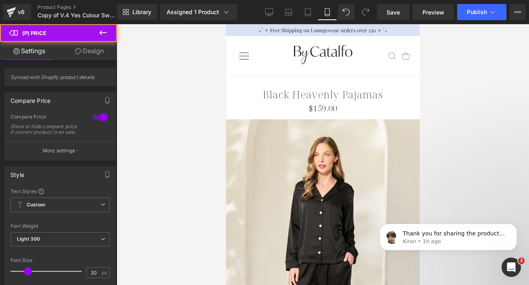
click at [88, 50] on link "Design" at bounding box center [89, 51] width 58 height 18
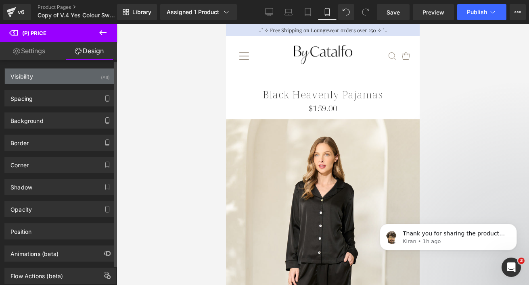
click at [70, 73] on div "Visibility (All)" at bounding box center [60, 76] width 110 height 15
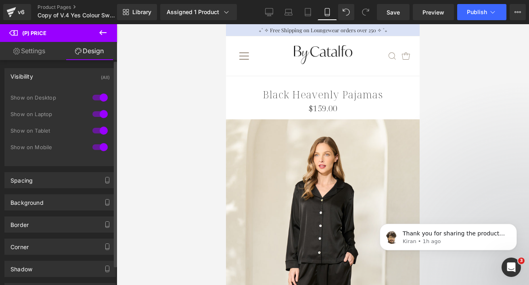
click at [96, 96] on div at bounding box center [99, 97] width 19 height 13
click at [96, 111] on div at bounding box center [99, 114] width 19 height 13
click at [97, 132] on div at bounding box center [99, 130] width 19 height 13
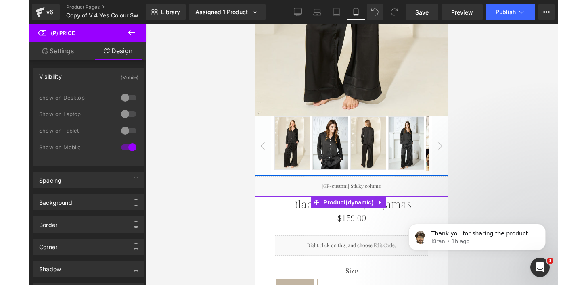
scroll to position [273, 0]
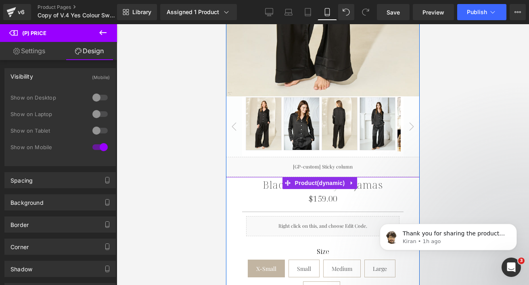
click at [269, 179] on link "Black Heavenly Pajamas" at bounding box center [323, 185] width 120 height 12
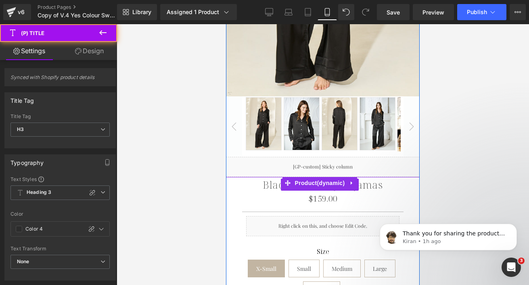
click at [265, 179] on link "Black Heavenly Pajamas" at bounding box center [323, 185] width 120 height 12
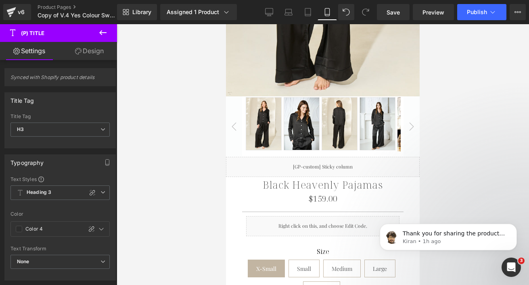
click at [89, 52] on link "Design" at bounding box center [89, 51] width 58 height 18
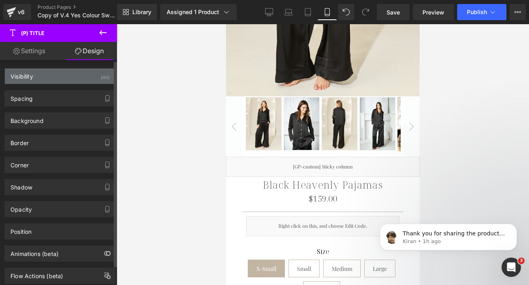
click at [74, 77] on div "Visibility (All)" at bounding box center [60, 76] width 110 height 15
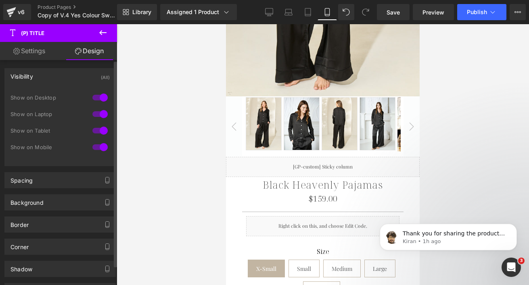
click at [98, 146] on div at bounding box center [99, 147] width 19 height 13
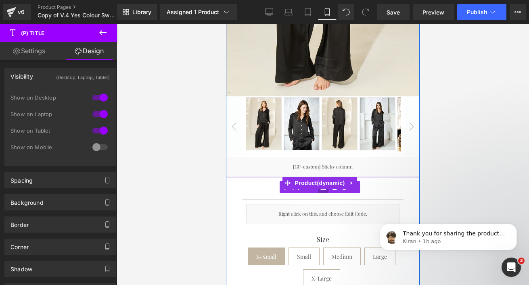
click at [319, 182] on link at bounding box center [323, 187] width 10 height 12
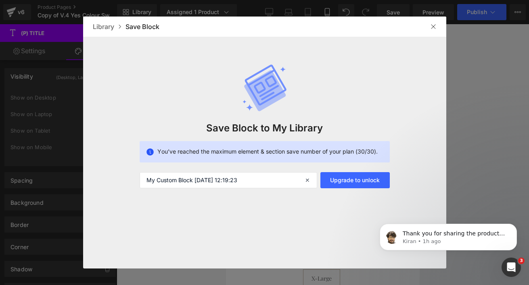
click at [433, 28] on img at bounding box center [433, 26] width 6 height 6
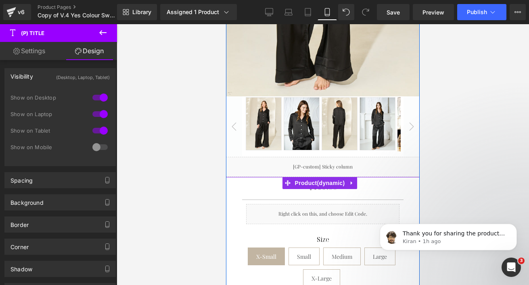
click at [368, 183] on div "$159.00 $0" at bounding box center [323, 187] width 186 height 9
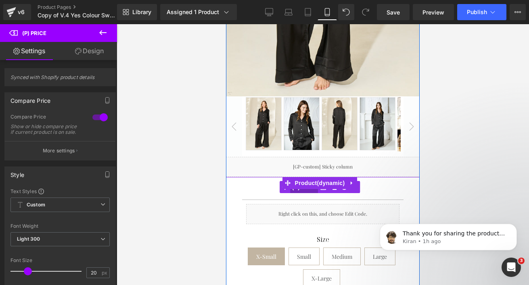
click at [296, 181] on link "(P) Price" at bounding box center [298, 187] width 39 height 12
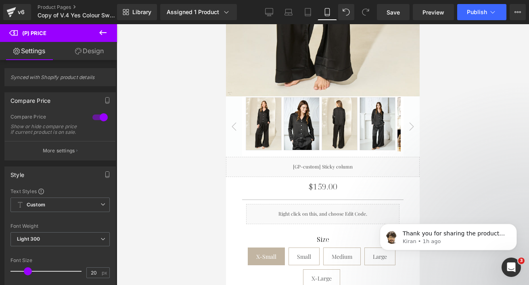
click at [94, 52] on link "Design" at bounding box center [89, 51] width 58 height 18
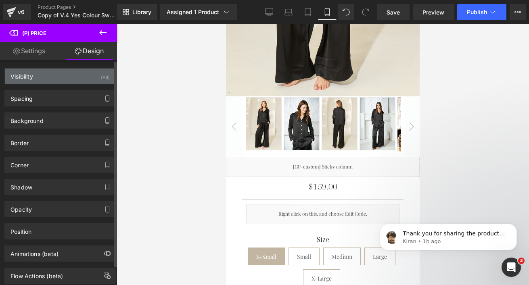
click at [66, 79] on div "Visibility (All)" at bounding box center [60, 76] width 110 height 15
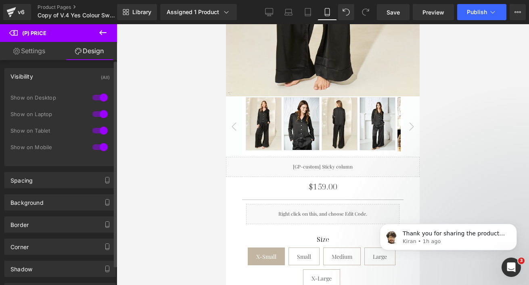
click at [96, 147] on div at bounding box center [99, 147] width 19 height 13
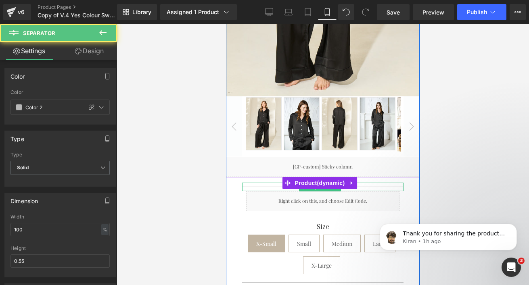
click at [254, 183] on div at bounding box center [322, 187] width 161 height 8
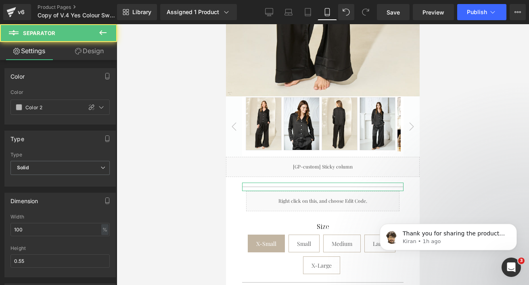
click at [98, 51] on link "Design" at bounding box center [89, 51] width 58 height 18
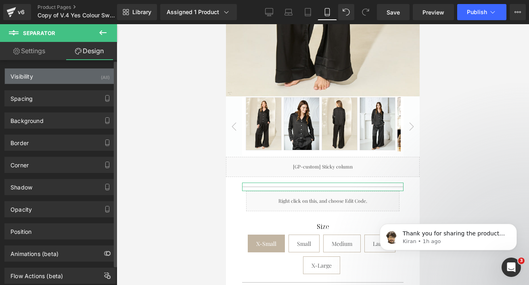
click at [79, 76] on div "Visibility (All)" at bounding box center [60, 76] width 110 height 15
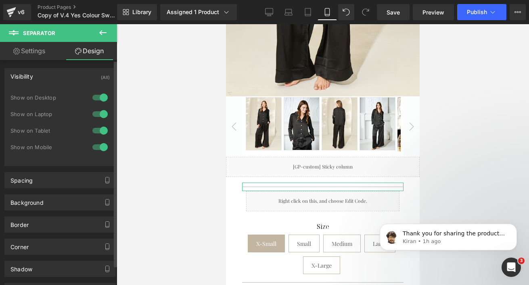
click at [96, 148] on div at bounding box center [99, 147] width 19 height 13
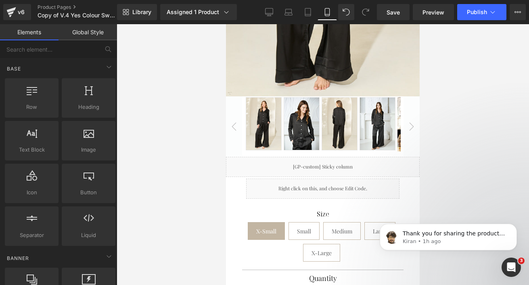
click at [174, 159] on div at bounding box center [323, 154] width 412 height 261
click at [398, 10] on span "Save" at bounding box center [392, 12] width 13 height 8
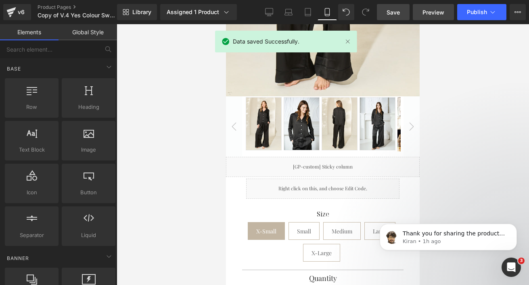
click at [439, 14] on span "Preview" at bounding box center [433, 12] width 22 height 8
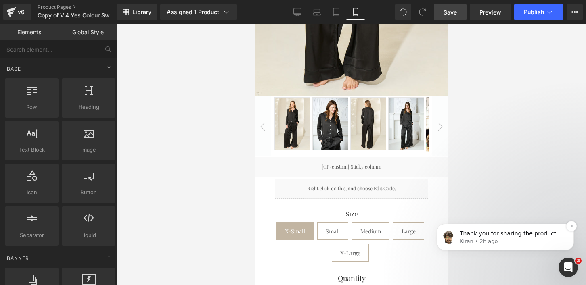
click at [475, 233] on span "Thank you for sharing the product template IDs I shall notify our Dev team abou…" at bounding box center [511, 273] width 104 height 87
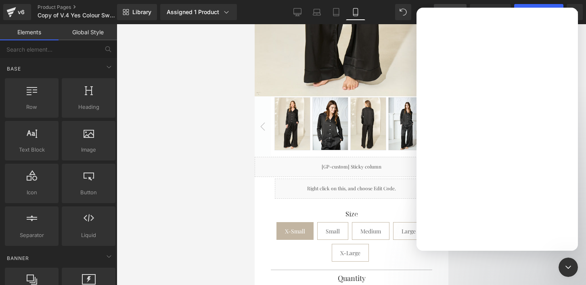
scroll to position [0, 0]
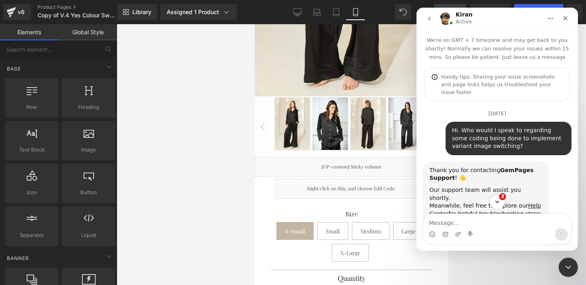
click at [496, 200] on icon "Scroll to bottom" at bounding box center [496, 201] width 7 height 7
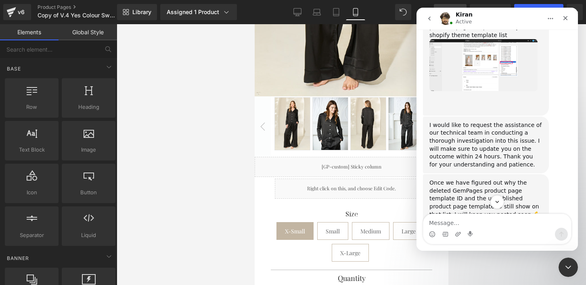
scroll to position [8659, 0]
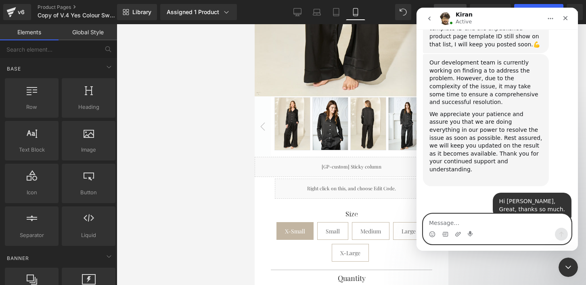
click at [456, 223] on textarea "Message…" at bounding box center [497, 221] width 148 height 14
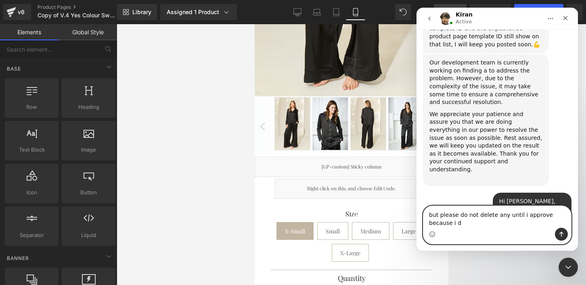
scroll to position [8667, 0]
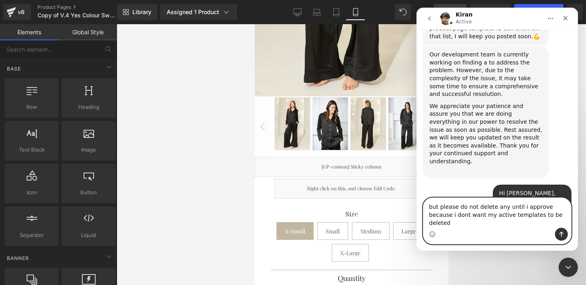
click at [438, 223] on textarea "but please do not delete any until i approve because i dont want my active temp…" at bounding box center [497, 213] width 148 height 30
type textarea "but please do not delete any until i approve because i don't want my active tem…"
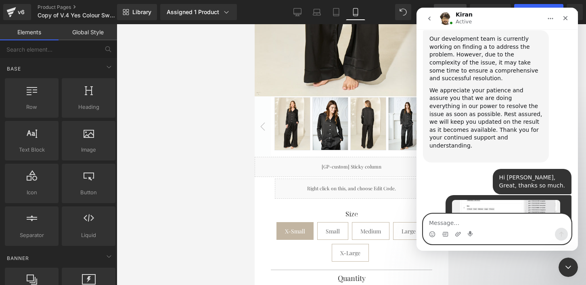
scroll to position [8686, 0]
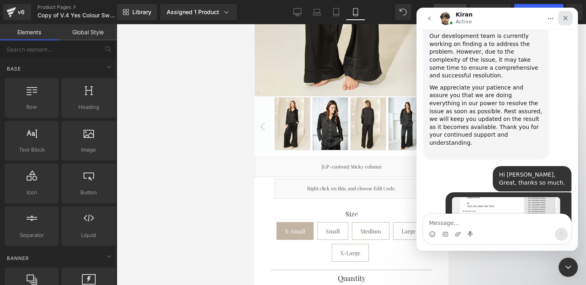
click at [528, 19] on icon "Close" at bounding box center [565, 18] width 6 height 6
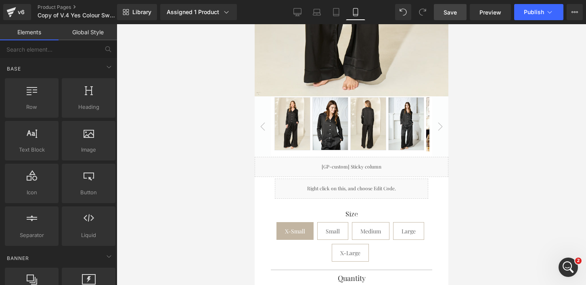
scroll to position [8192, 0]
